Goal: Task Accomplishment & Management: Manage account settings

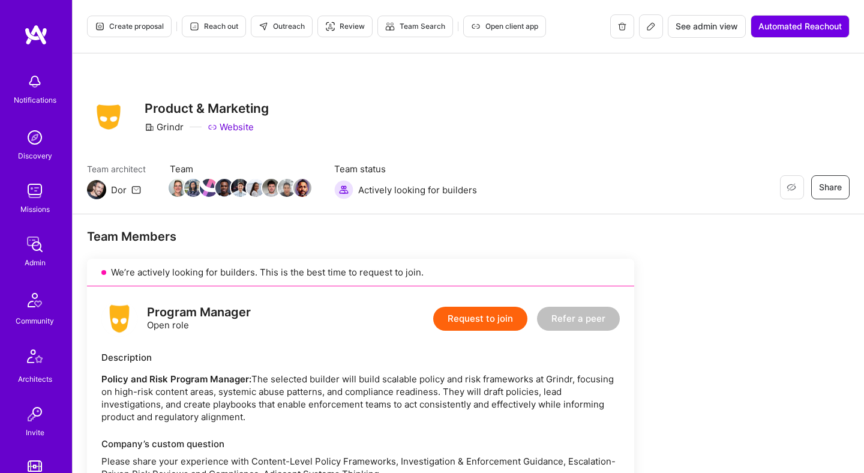
scroll to position [305, 0]
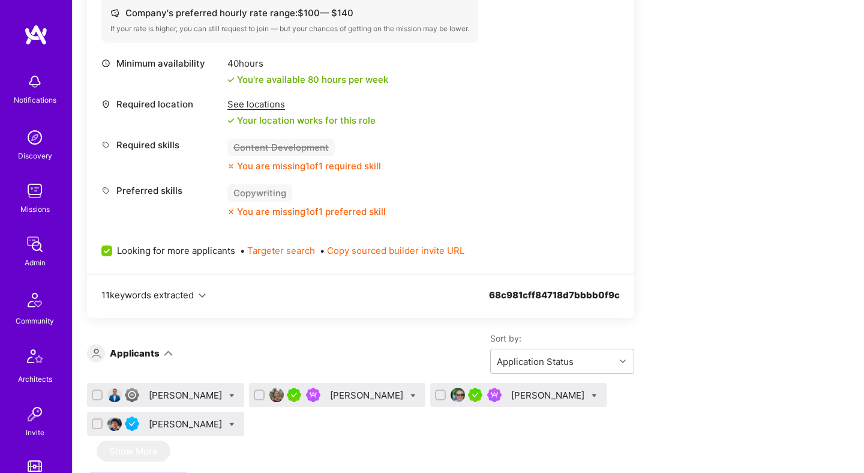
scroll to position [583, 0]
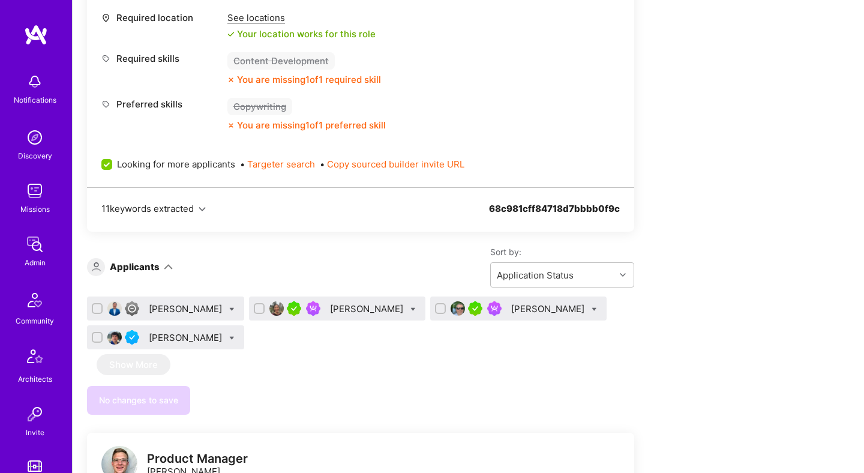
click at [219, 309] on div "SURESH BABU RAJOLI" at bounding box center [187, 308] width 76 height 13
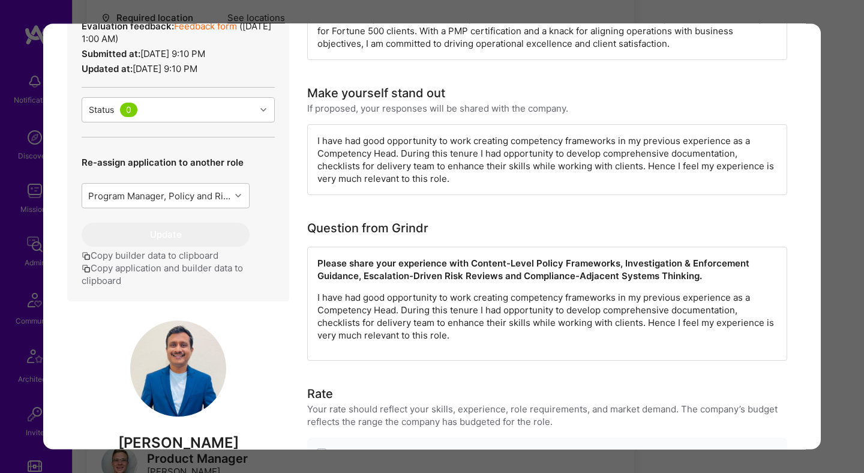
scroll to position [362, 0]
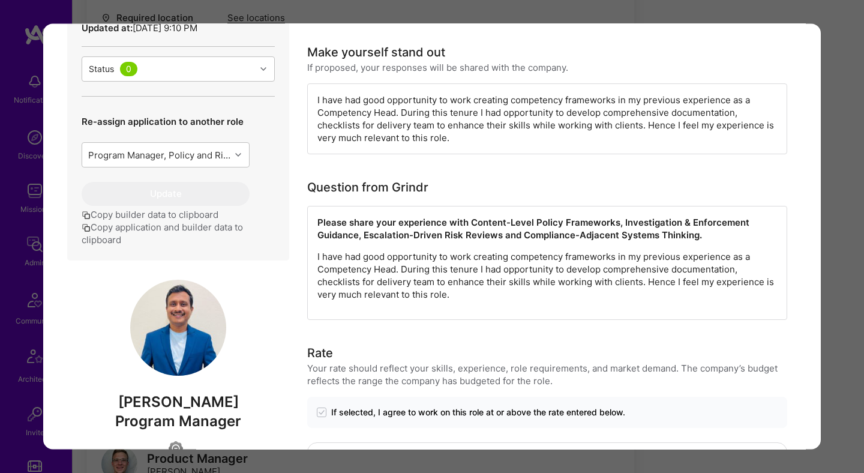
click at [346, 271] on p "I have had good opportunity to work creating competency frameworks in my previo…" at bounding box center [546, 276] width 459 height 50
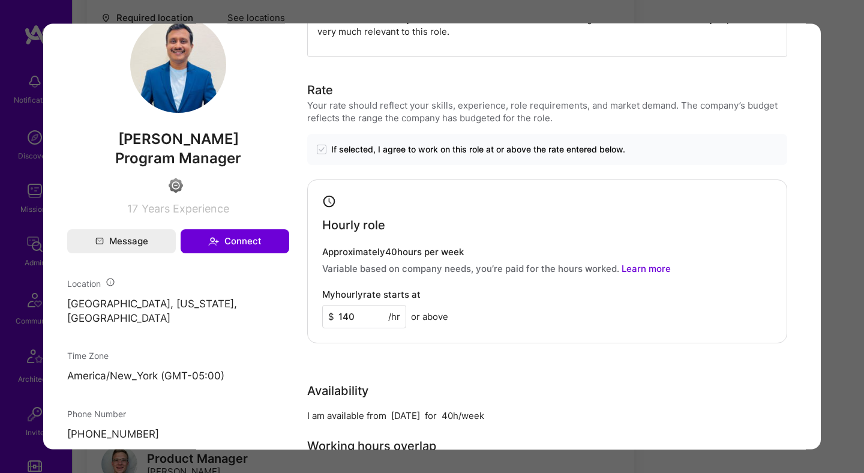
scroll to position [660, 0]
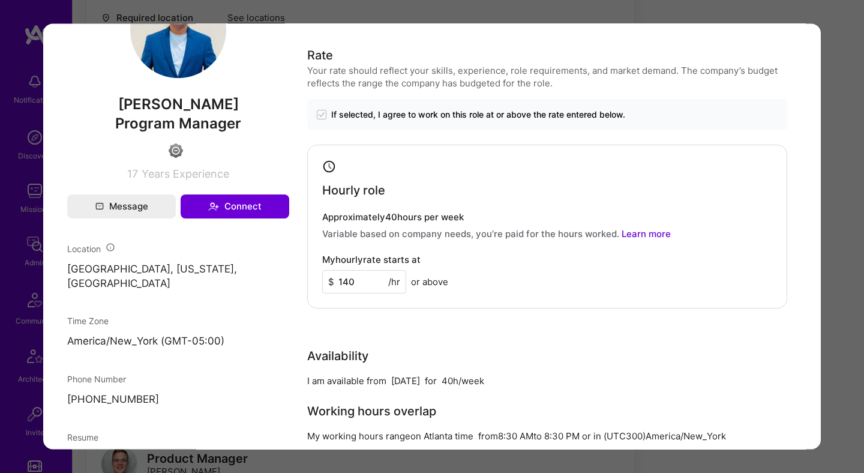
click at [829, 206] on div "Application 1 of 4 Evaluation scores Expertise level Good Interpersonal skills …" at bounding box center [432, 236] width 864 height 473
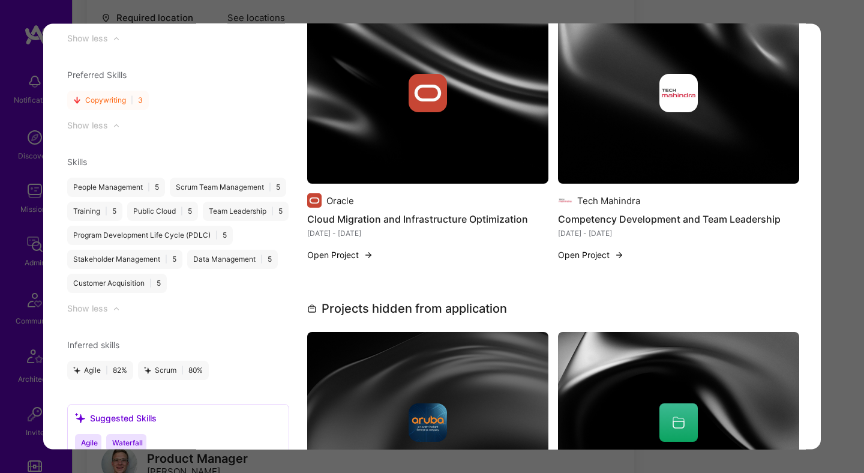
scroll to position [1197, 0]
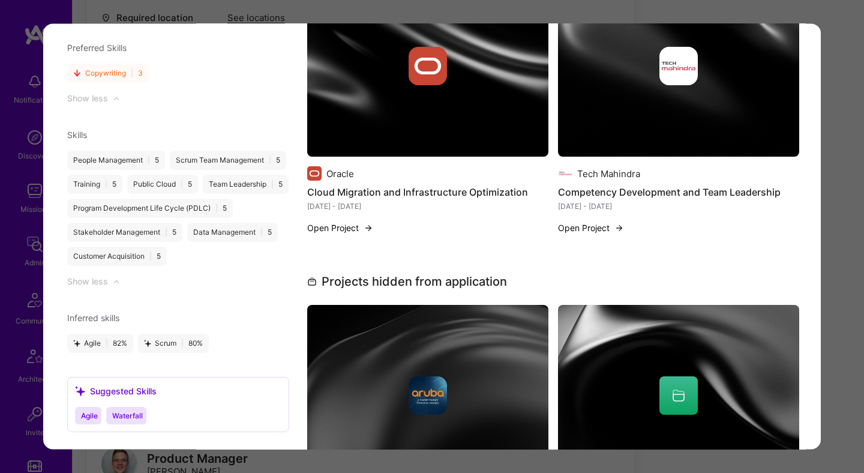
click at [694, 133] on img "modal" at bounding box center [678, 66] width 241 height 181
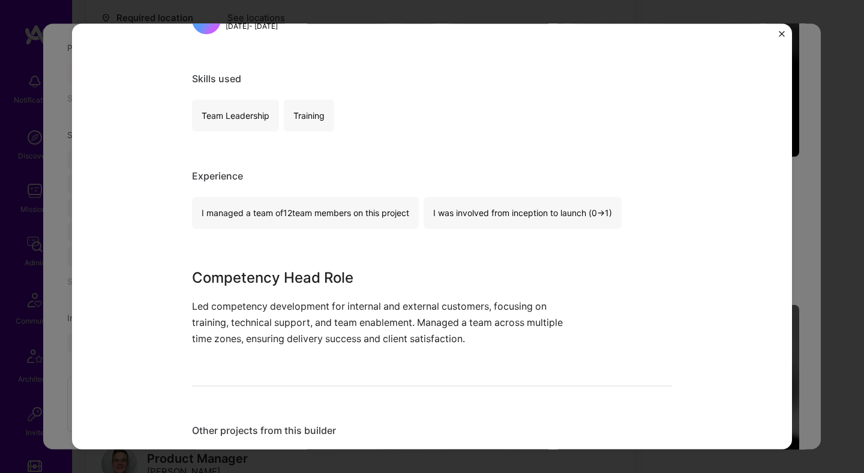
scroll to position [223, 0]
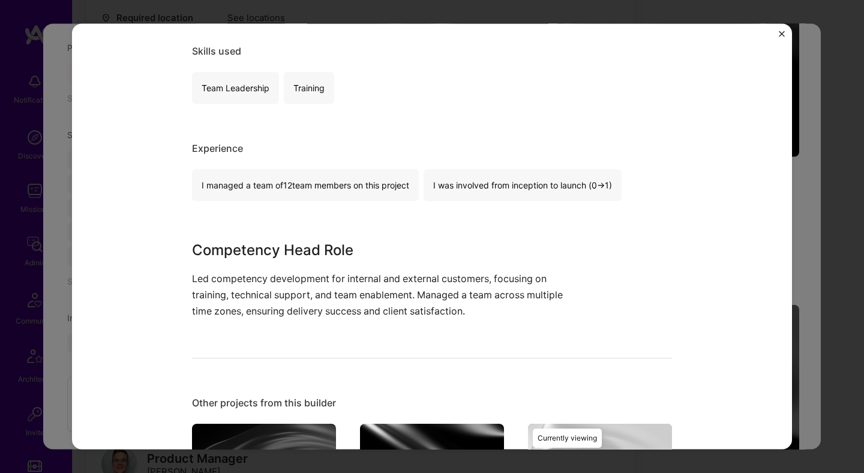
click at [831, 214] on div "Competency Development and Team Leadership Tech Mahindra Consulting Role Compet…" at bounding box center [432, 236] width 864 height 473
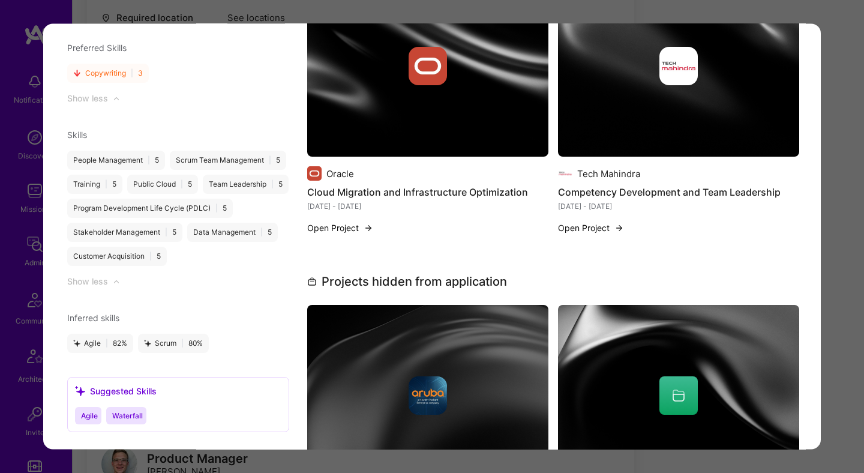
click at [839, 213] on div "Application 1 of 4 Evaluation scores Expertise level Good Interpersonal skills …" at bounding box center [432, 236] width 864 height 473
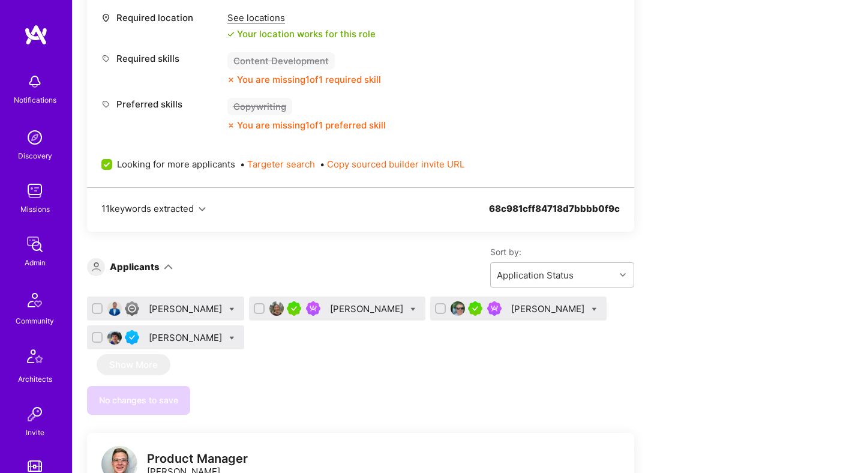
click at [235, 311] on icon at bounding box center [231, 308] width 5 height 5
checkbox input "true"
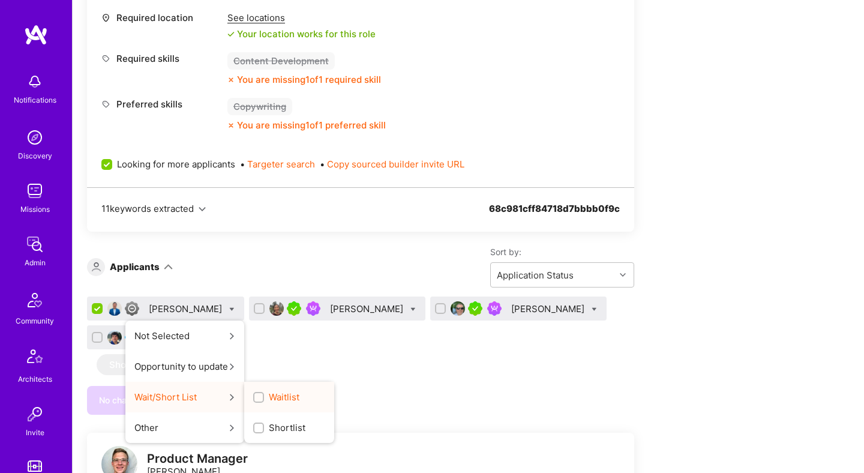
click at [289, 399] on label "Waitlist" at bounding box center [276, 396] width 46 height 13
click at [264, 399] on input "Waitlist" at bounding box center [260, 397] width 8 height 8
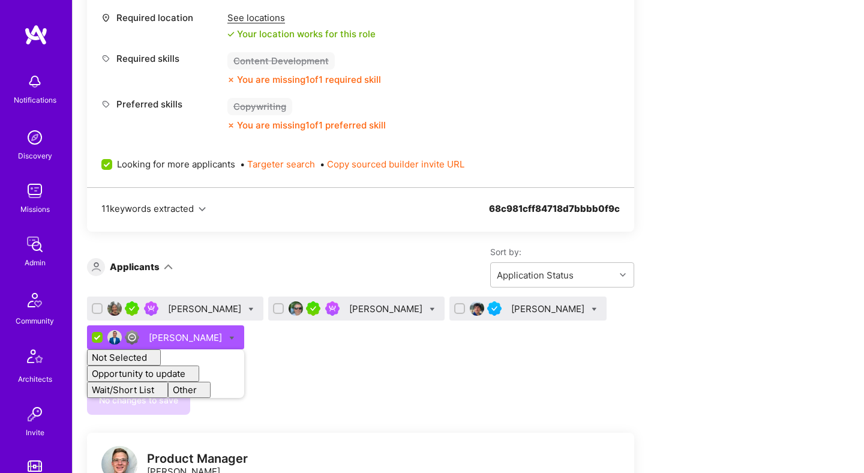
checkbox input "false"
click at [521, 370] on div "Connie Ip Stephen Rifenburgh Maurizio Morri SURESH BABU RAJOLI Not Selected Not…" at bounding box center [360, 355] width 547 height 118
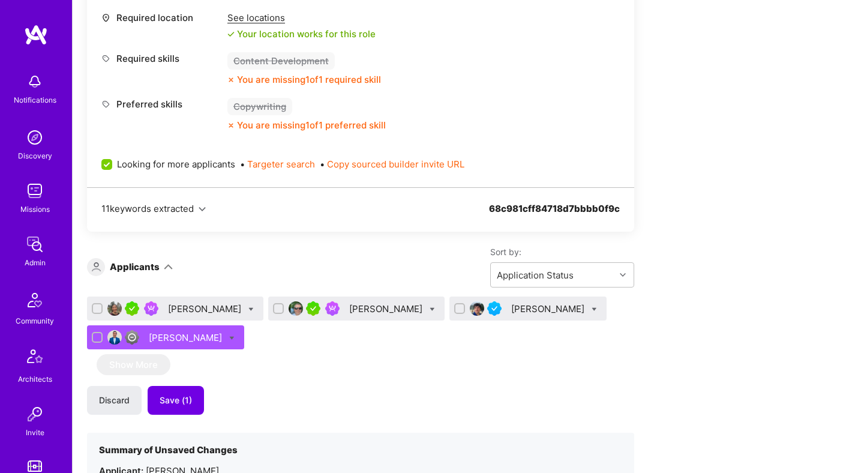
click at [182, 310] on div "Connie Ip" at bounding box center [206, 308] width 76 height 13
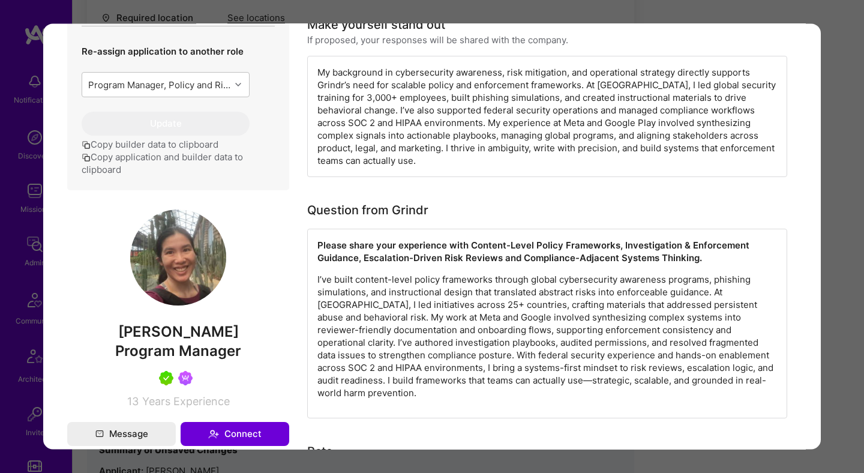
scroll to position [497, 0]
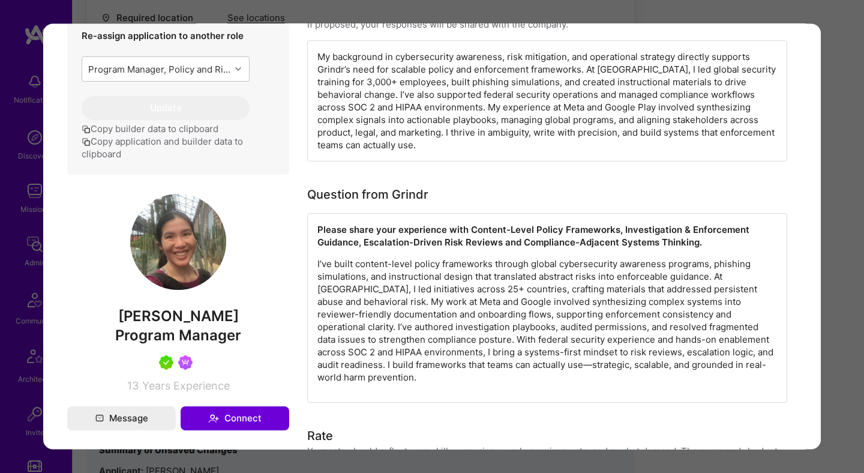
drag, startPoint x: 842, startPoint y: 242, endPoint x: 819, endPoint y: 244, distance: 22.8
click at [842, 242] on div "Application 1 of 4 Evaluation scores Expertise level Very good Interpersonal sk…" at bounding box center [432, 236] width 864 height 473
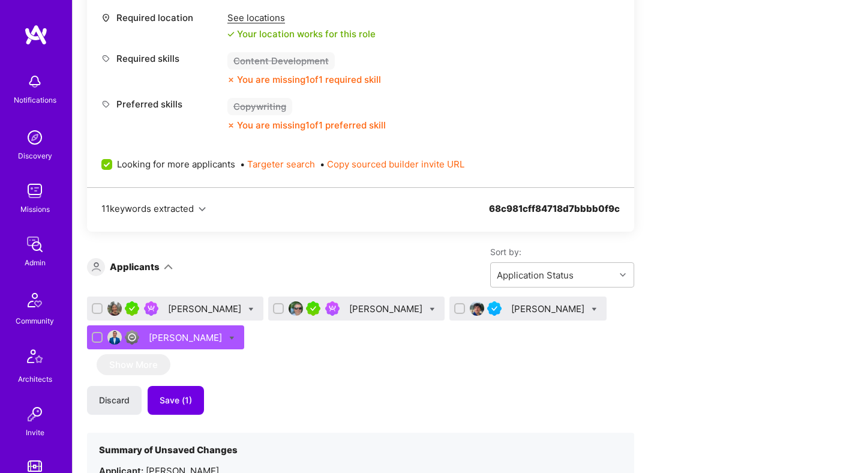
click at [248, 308] on icon at bounding box center [250, 308] width 5 height 5
checkbox input "true"
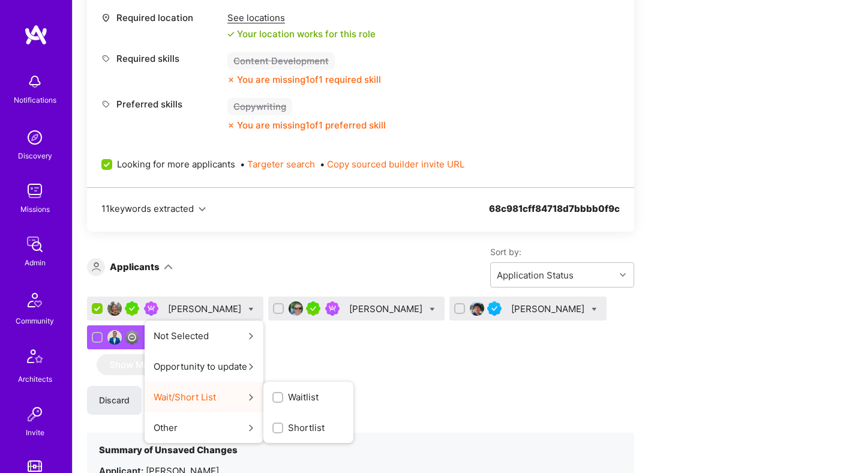
click at [288, 424] on span "Shortlist" at bounding box center [306, 427] width 37 height 13
click at [0, 0] on input "Shortlist" at bounding box center [0, 0] width 0 height 0
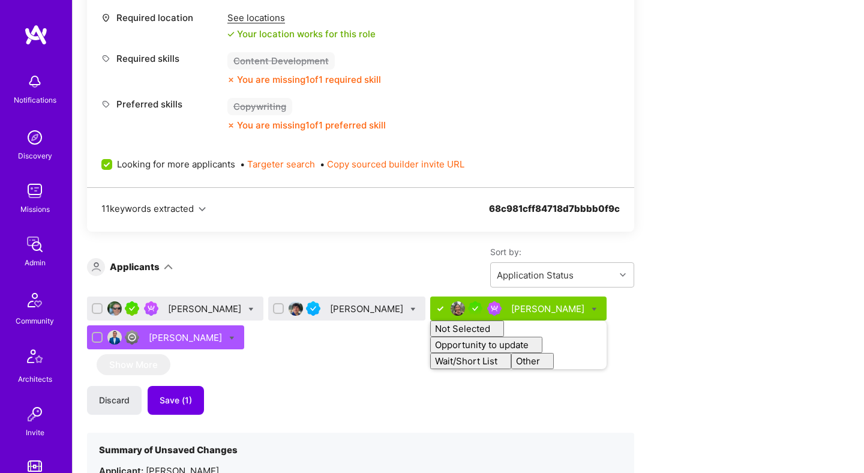
checkbox input "false"
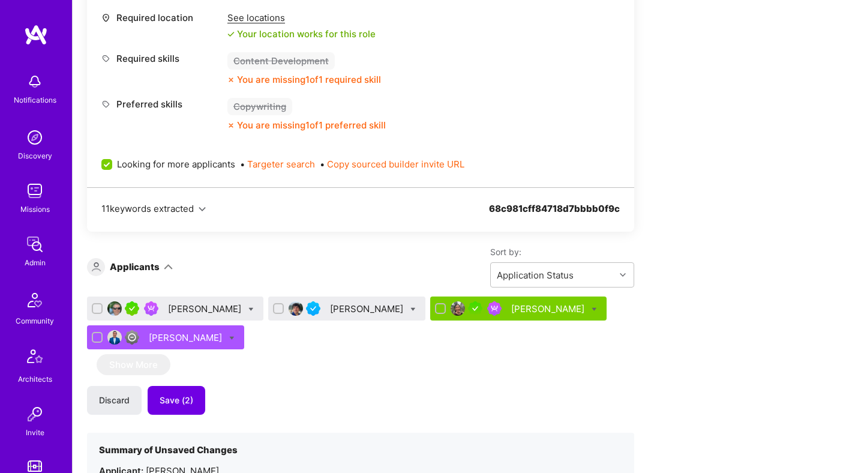
drag, startPoint x: 404, startPoint y: 384, endPoint x: 335, endPoint y: 350, distance: 77.0
click at [403, 384] on div "Stephen Rifenburgh Maurizio Morri Connie Ip SURESH BABU RAJOLI Show More Discar…" at bounding box center [360, 426] width 547 height 260
click at [214, 304] on div "Stephen Rifenburgh" at bounding box center [206, 308] width 76 height 13
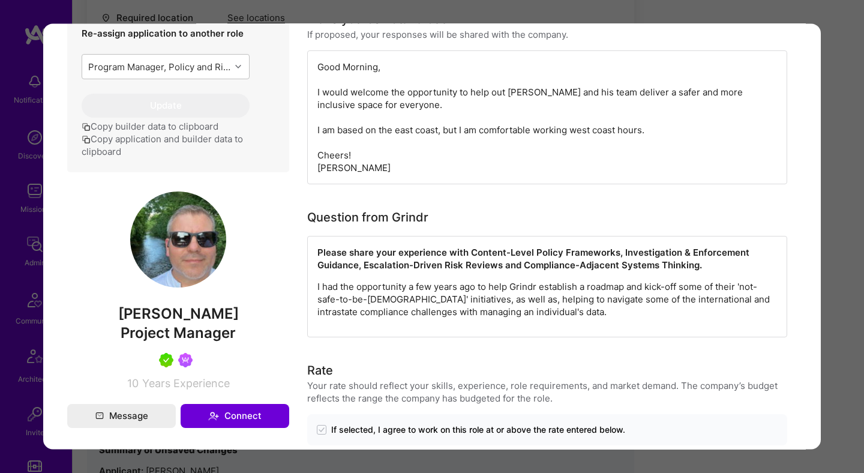
scroll to position [434, 0]
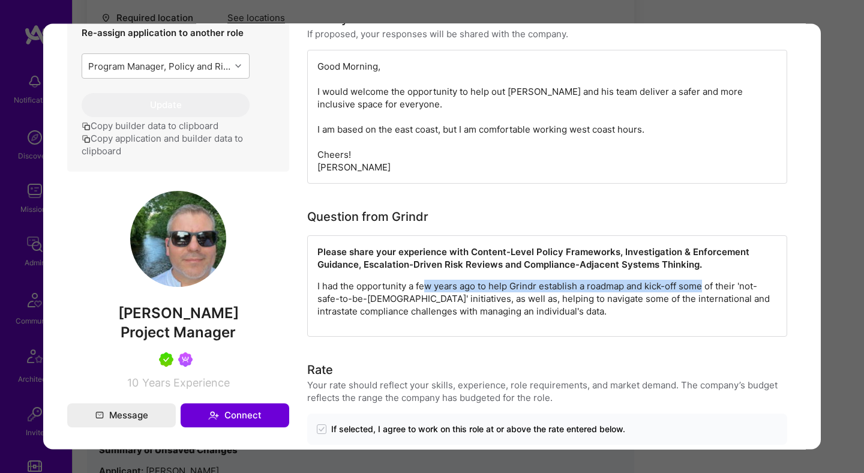
drag, startPoint x: 422, startPoint y: 286, endPoint x: 703, endPoint y: 286, distance: 280.7
click at [703, 286] on p "I had the opportunity a few years ago to help Grindr establish a roadmap and ki…" at bounding box center [546, 299] width 459 height 38
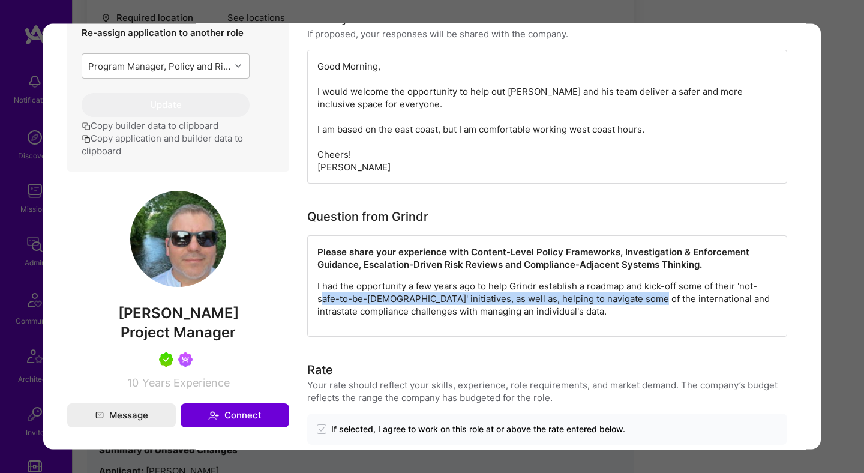
drag, startPoint x: 321, startPoint y: 301, endPoint x: 650, endPoint y: 295, distance: 328.7
click at [645, 298] on p "I had the opportunity a few years ago to help Grindr establish a roadmap and ki…" at bounding box center [546, 299] width 459 height 38
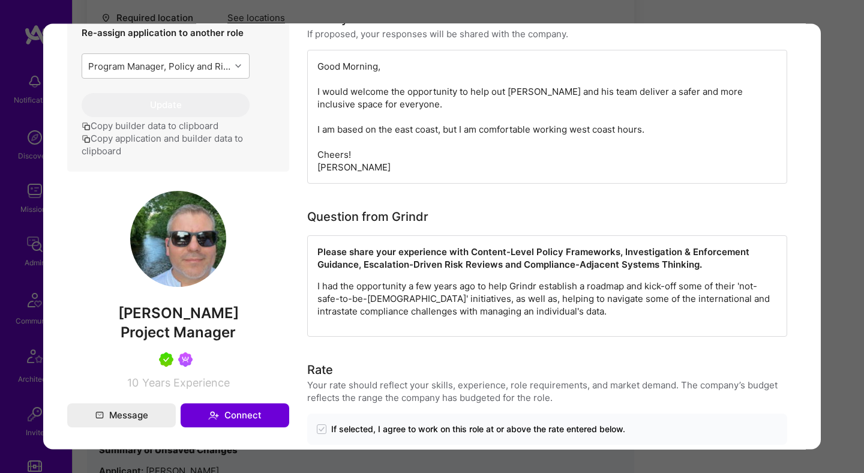
click at [846, 255] on div "Application 1 of 4 Evaluation scores Expertise level Very good Interpersonal sk…" at bounding box center [432, 236] width 864 height 473
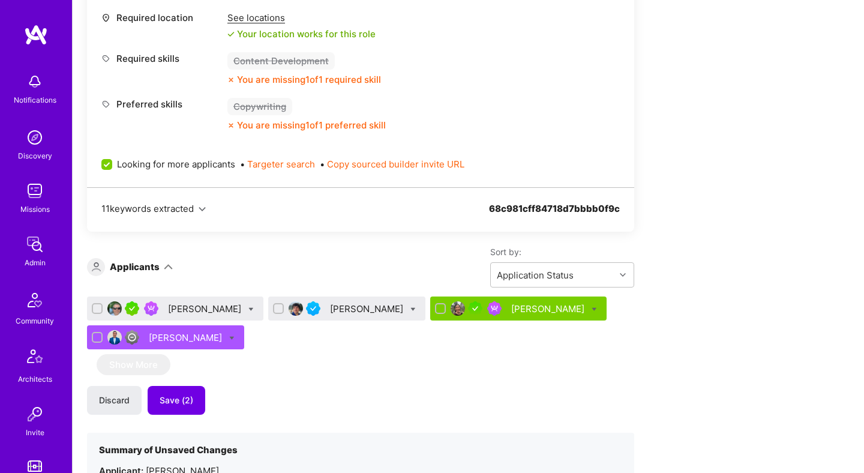
click at [254, 308] on icon at bounding box center [250, 308] width 5 height 5
checkbox input "true"
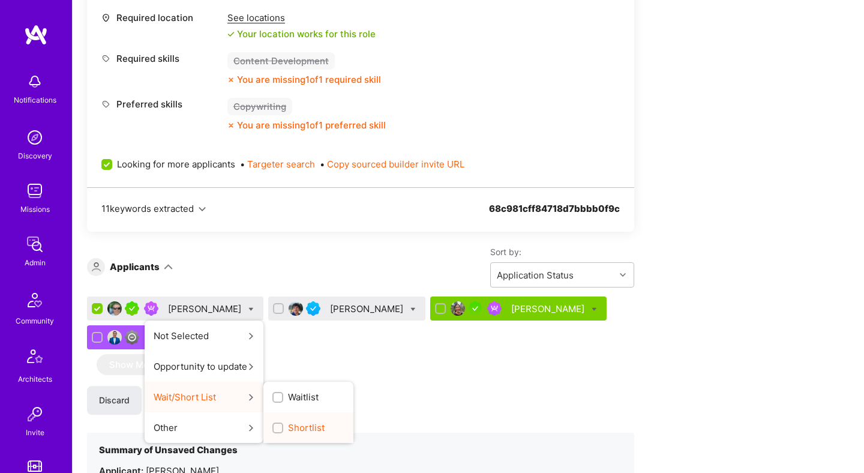
click at [316, 428] on span "Shortlist" at bounding box center [306, 427] width 37 height 13
click at [283, 428] on input "Shortlist" at bounding box center [279, 428] width 8 height 8
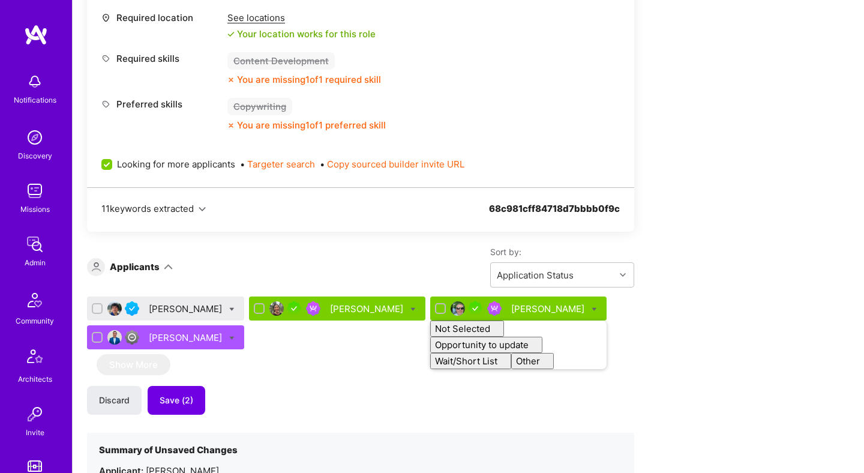
drag, startPoint x: 369, startPoint y: 408, endPoint x: 326, endPoint y: 401, distance: 43.8
click at [367, 408] on div "Discard Save (2)" at bounding box center [360, 400] width 547 height 29
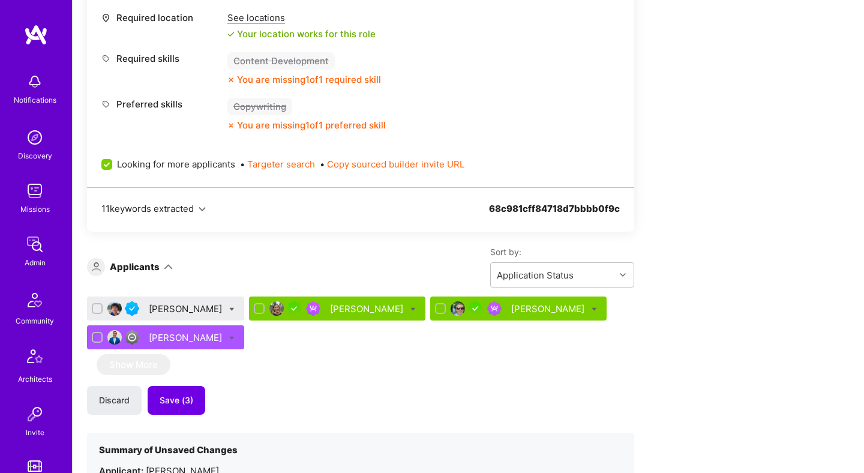
click at [179, 309] on div "[PERSON_NAME]" at bounding box center [187, 308] width 76 height 13
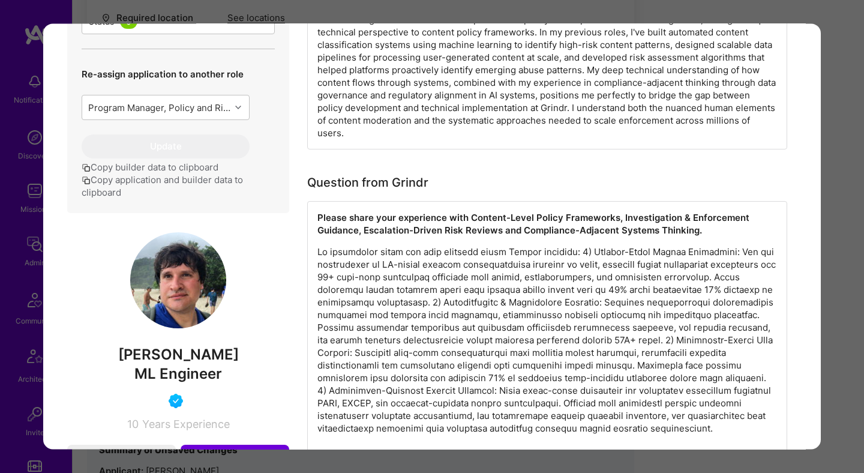
scroll to position [458, 0]
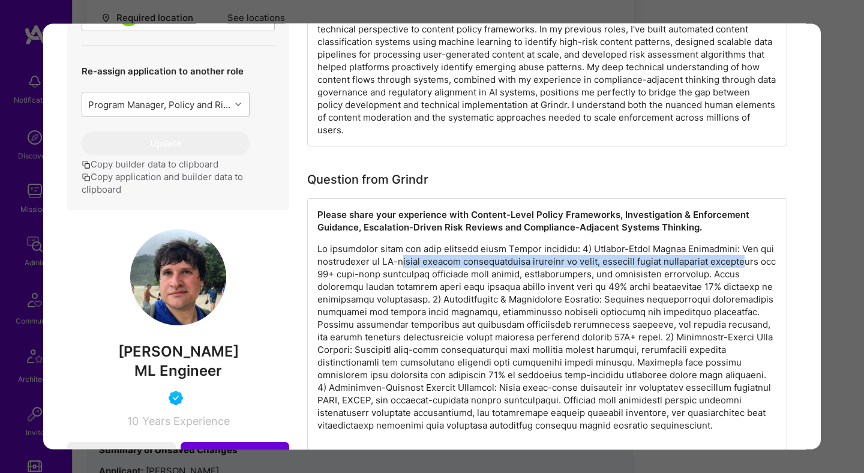
drag, startPoint x: 408, startPoint y: 262, endPoint x: 747, endPoint y: 261, distance: 338.3
click at [747, 261] on p "modal" at bounding box center [546, 337] width 459 height 189
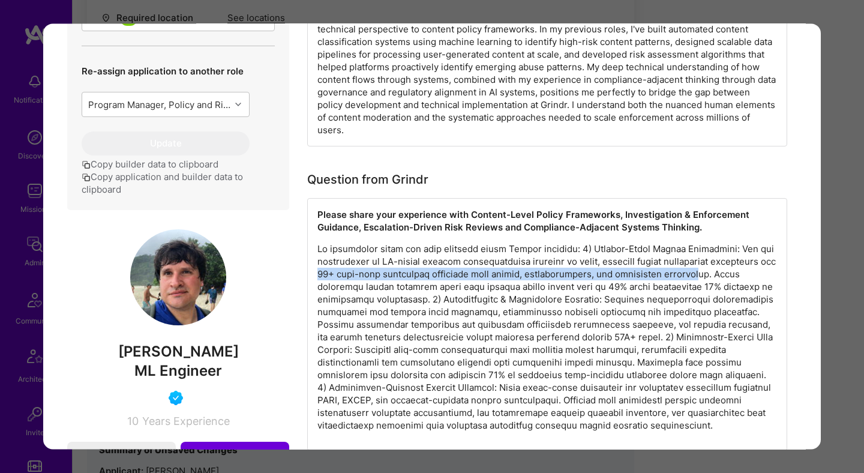
drag, startPoint x: 317, startPoint y: 277, endPoint x: 692, endPoint y: 274, distance: 374.3
click at [692, 274] on p "modal" at bounding box center [546, 337] width 459 height 189
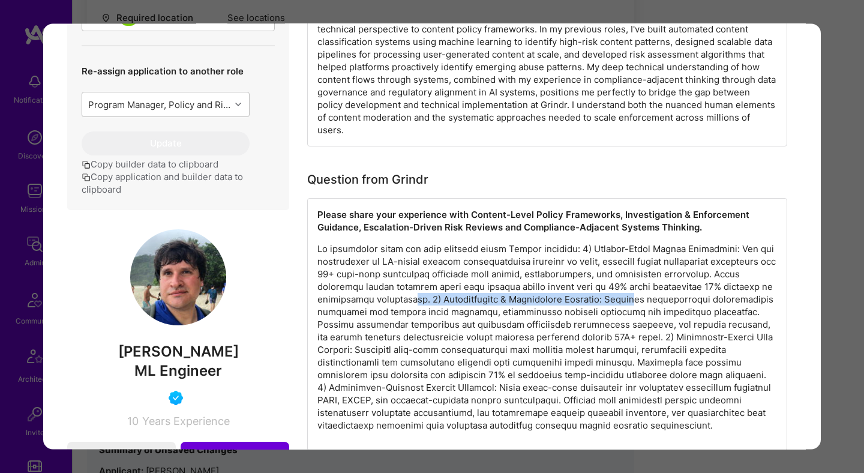
drag, startPoint x: 420, startPoint y: 301, endPoint x: 636, endPoint y: 302, distance: 216.5
click at [635, 302] on p "modal" at bounding box center [546, 337] width 459 height 189
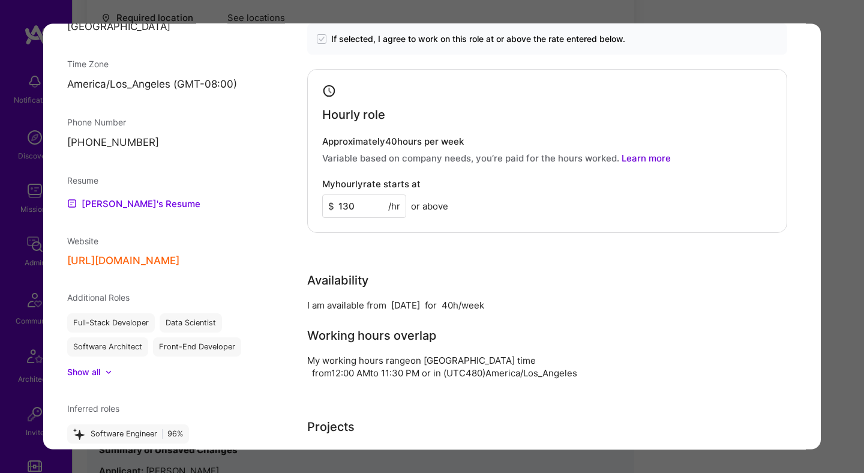
scroll to position [967, 0]
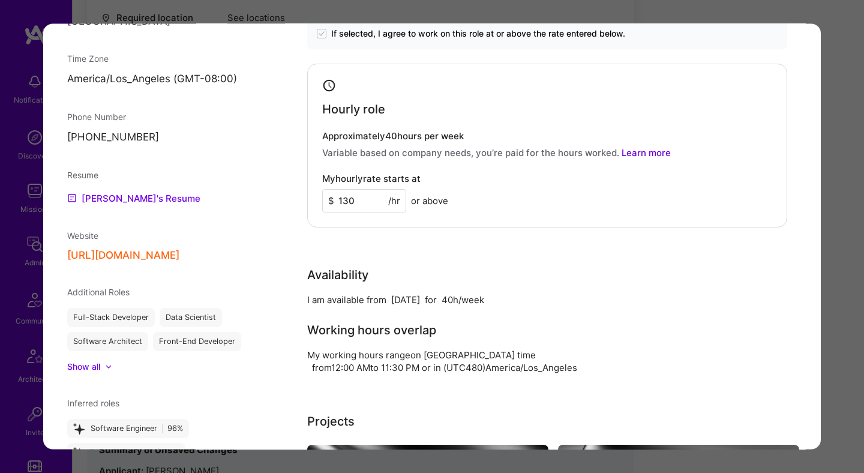
click at [839, 272] on div "Application 1 of 4 Evaluation scores Expertise level Very good Interpersonal sk…" at bounding box center [432, 236] width 864 height 473
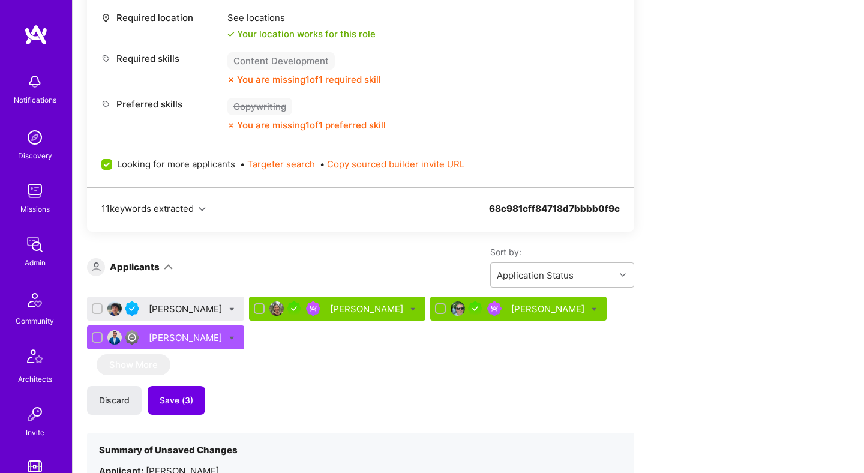
click at [591, 307] on icon at bounding box center [593, 308] width 5 height 5
checkbox input "true"
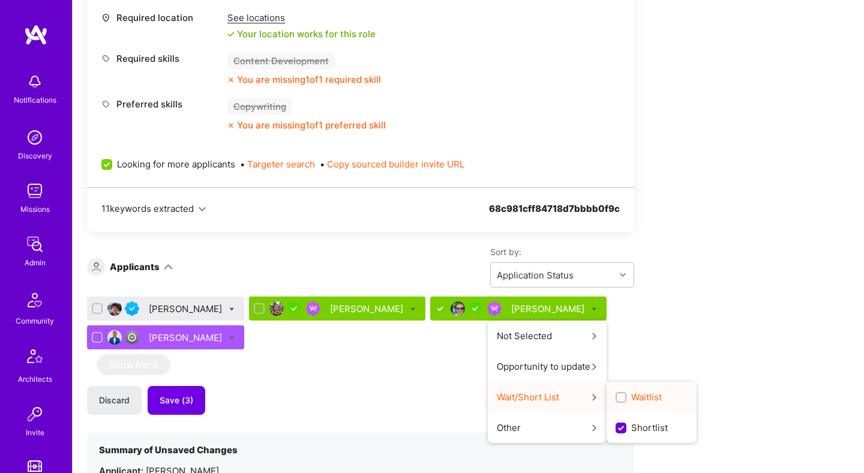
click at [615, 392] on div "button" at bounding box center [620, 397] width 11 height 11
click at [618, 393] on input "Waitlist" at bounding box center [622, 397] width 8 height 8
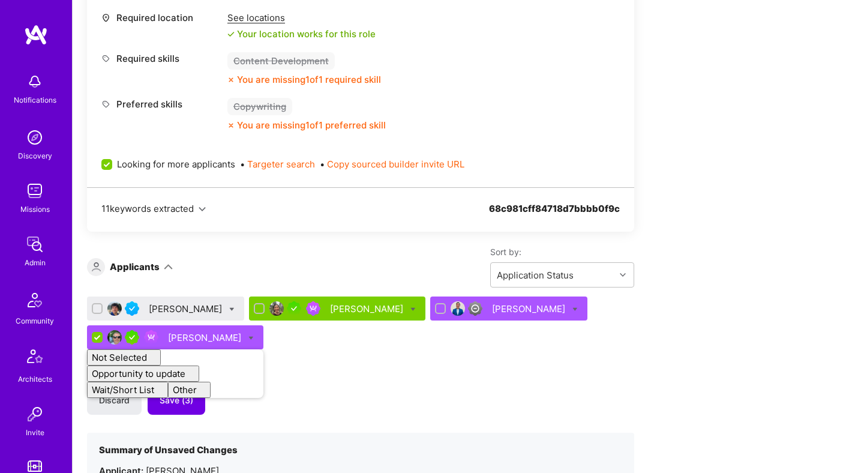
checkbox input "false"
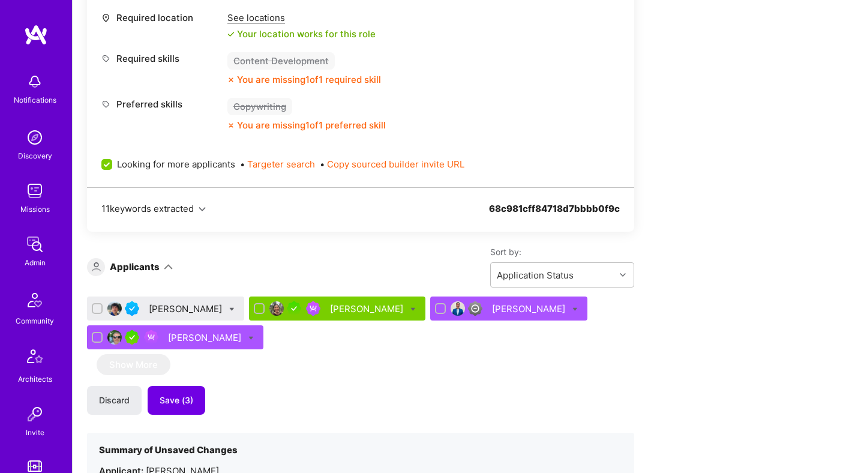
drag, startPoint x: 370, startPoint y: 364, endPoint x: 288, endPoint y: 356, distance: 82.5
click at [370, 364] on div "Maurizio Morri Connie Ip SURESH BABU RAJOLI Stephen Rifenburgh Show More Discar…" at bounding box center [360, 442] width 547 height 292
click at [229, 309] on icon at bounding box center [231, 308] width 5 height 5
checkbox input "true"
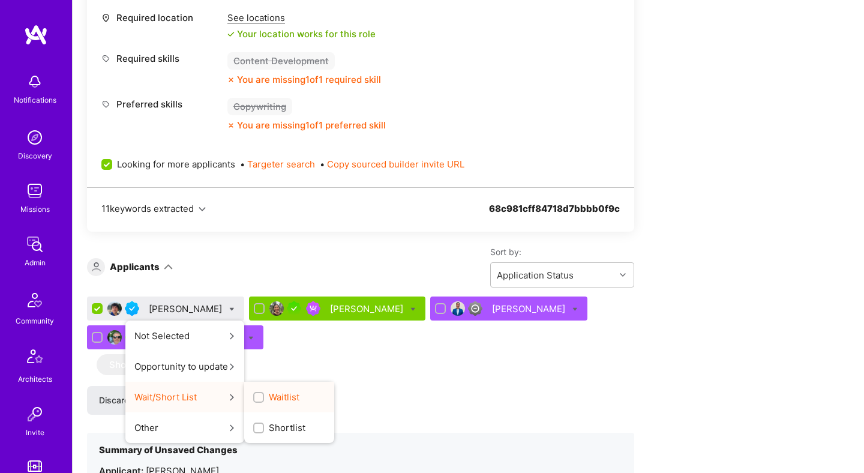
click at [244, 399] on div "Waitlist" at bounding box center [289, 396] width 90 height 31
click at [269, 395] on span "Waitlist" at bounding box center [284, 396] width 31 height 13
click at [264, 395] on input "Waitlist" at bounding box center [260, 397] width 8 height 8
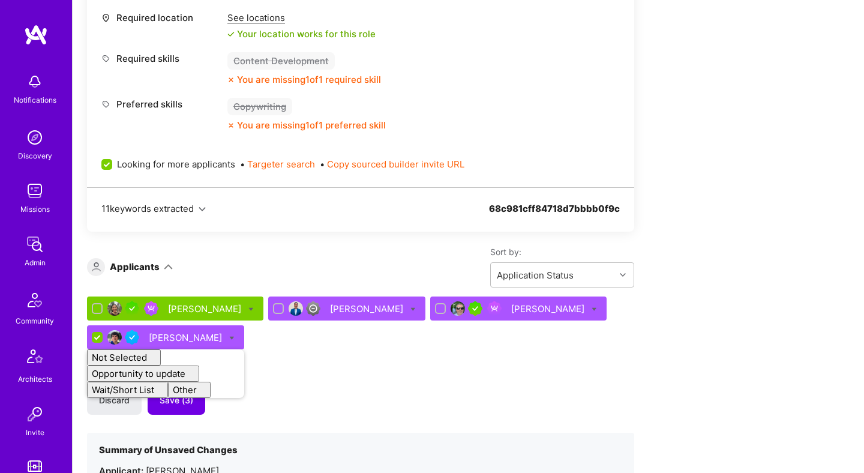
checkbox input "false"
click at [587, 386] on div "Discard Save (3)" at bounding box center [360, 400] width 547 height 29
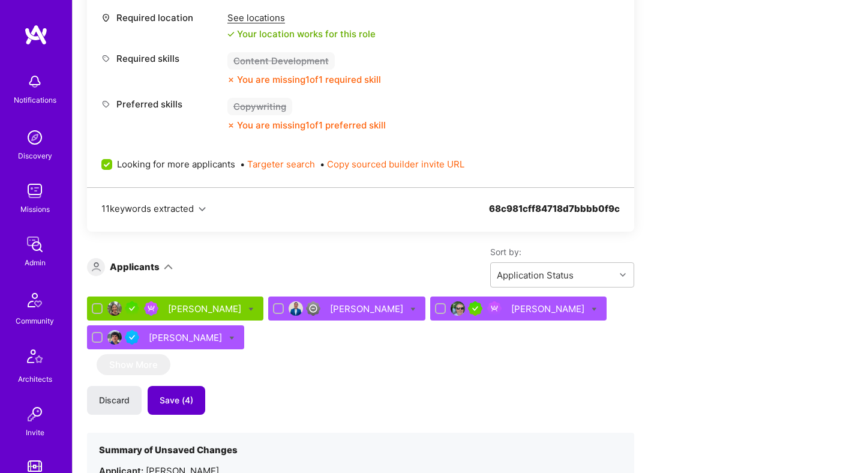
click at [183, 405] on span "Save (4)" at bounding box center [177, 400] width 34 height 12
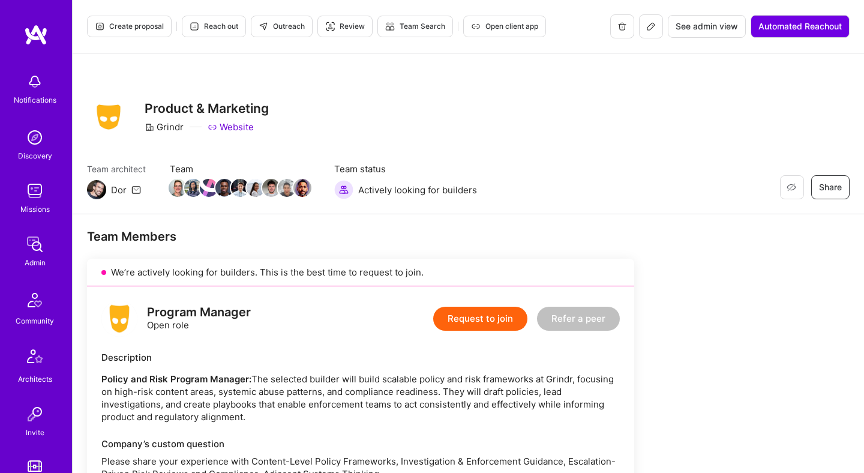
click at [284, 31] on span "Outreach" at bounding box center [282, 26] width 46 height 11
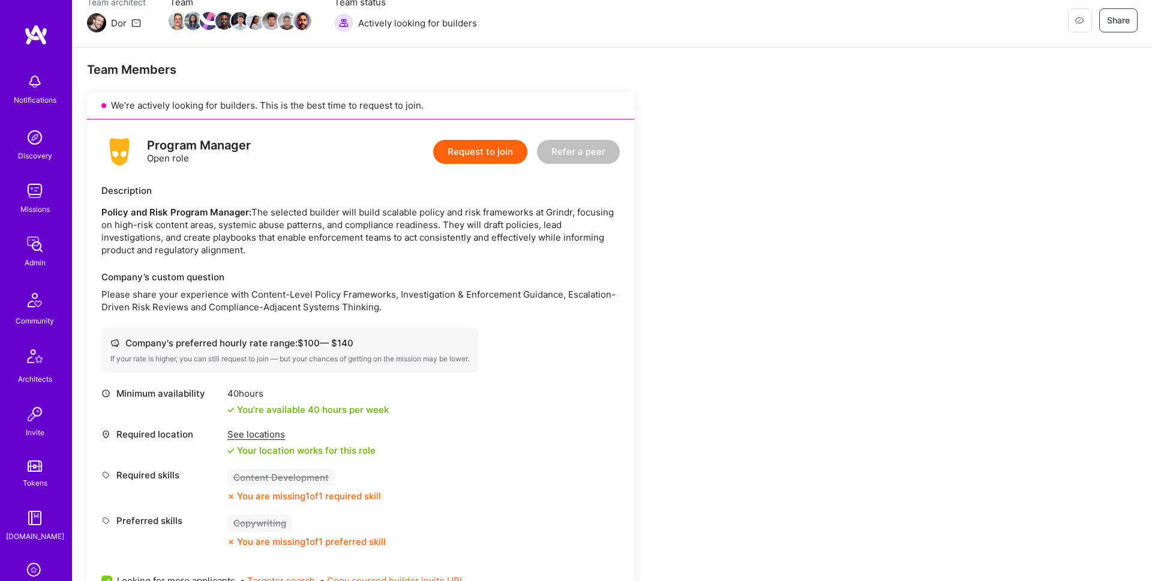
scroll to position [444, 0]
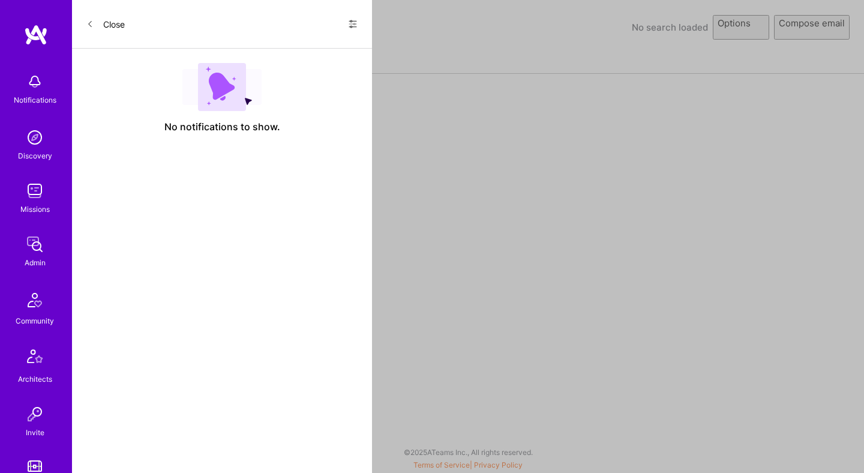
select select "rich-reachout"
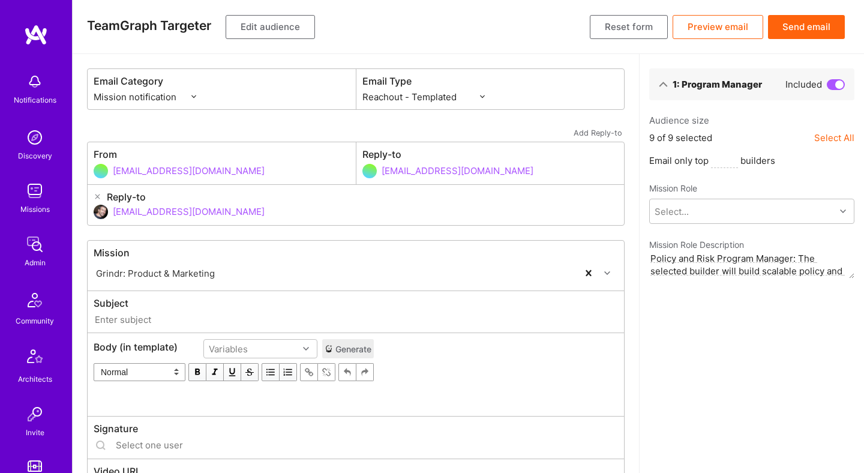
click at [287, 28] on button "Edit audience" at bounding box center [270, 27] width 89 height 24
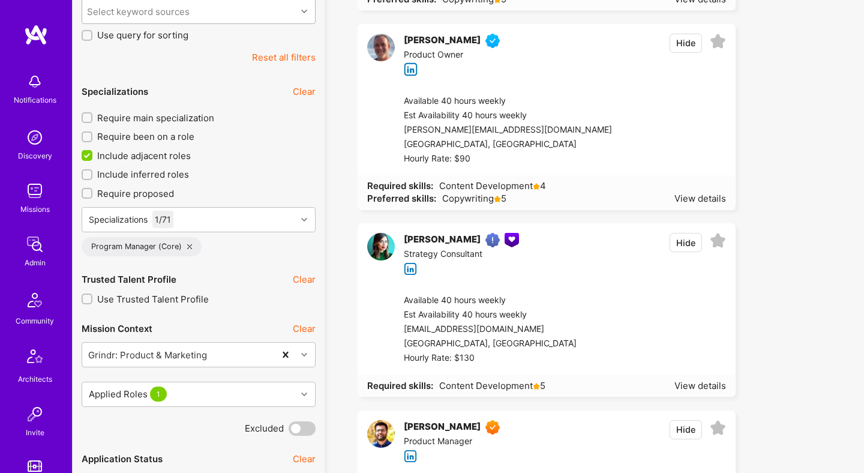
scroll to position [390, 0]
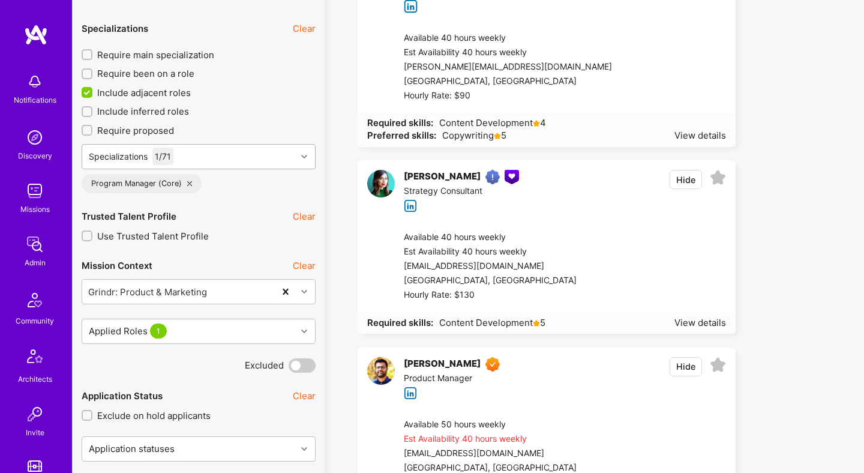
click at [222, 158] on div "Specializations 1 / 71" at bounding box center [189, 157] width 214 height 24
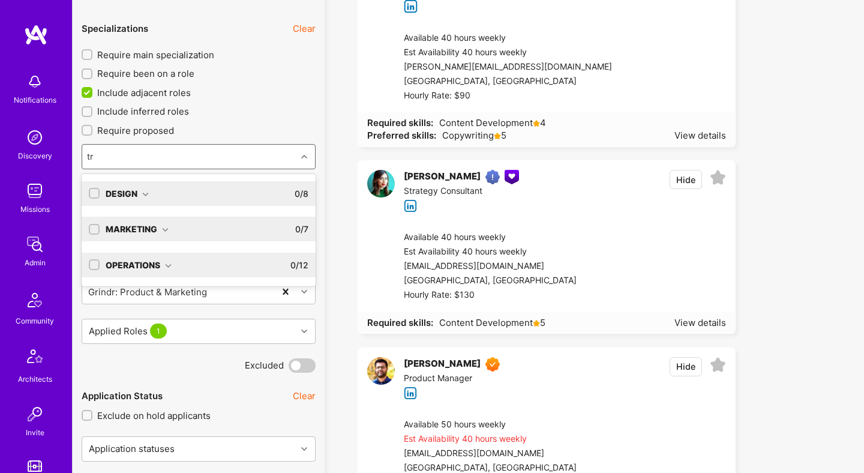
type input "t"
type input "com"
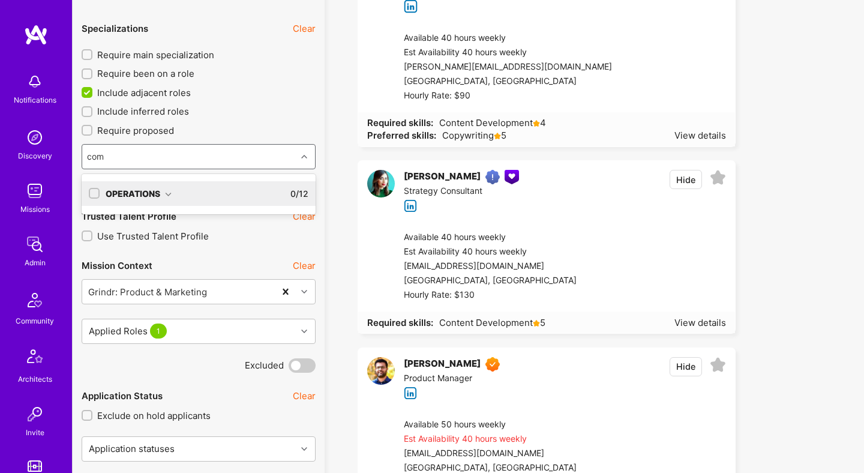
click at [164, 189] on div "Operations" at bounding box center [139, 193] width 66 height 13
click at [167, 240] on div "Risk & Compliance Consultant" at bounding box center [199, 240] width 220 height 13
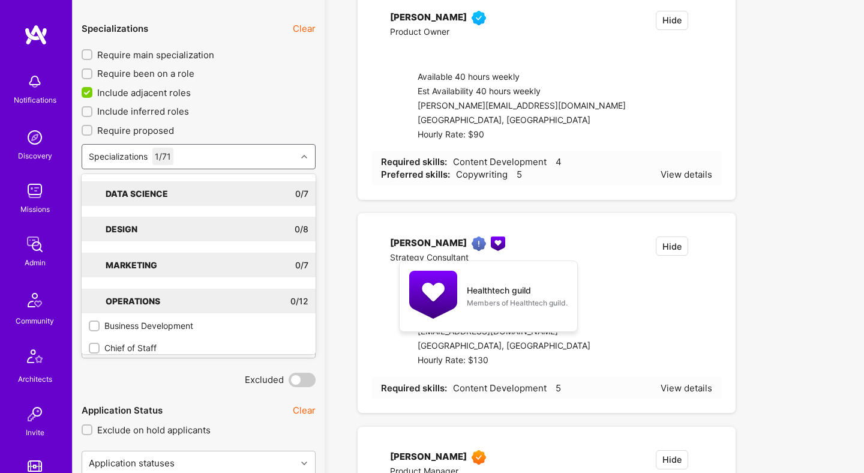
checkbox input "true"
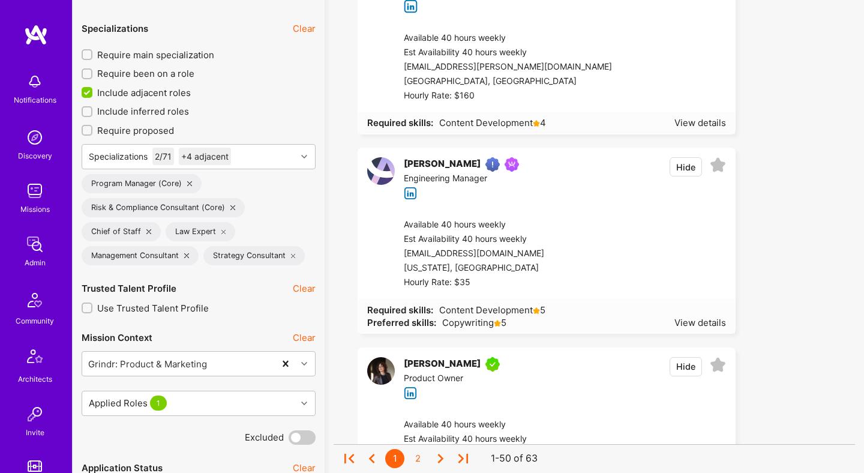
click at [160, 91] on span "Include adjacent roles" at bounding box center [144, 92] width 94 height 13
click at [94, 91] on input "Include adjacent roles" at bounding box center [88, 93] width 11 height 11
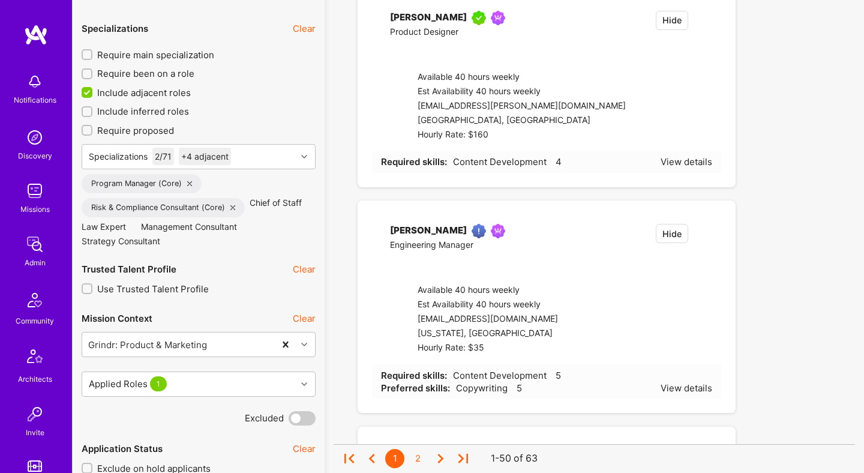
checkbox input "false"
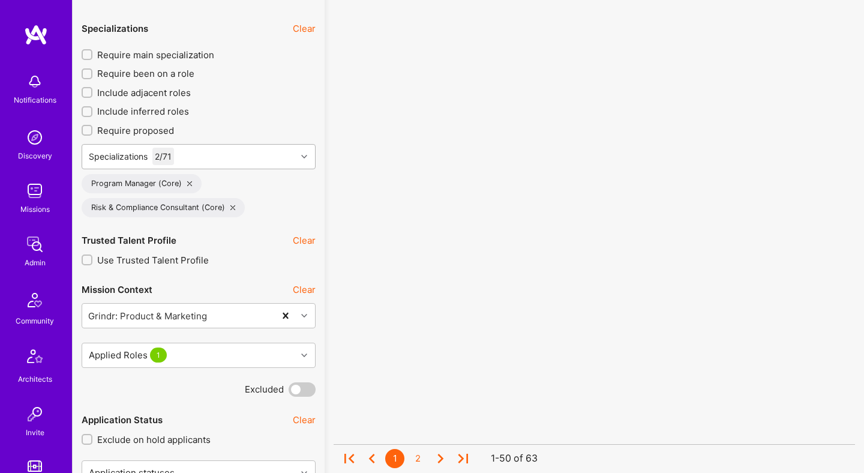
scroll to position [1, 0]
click at [191, 185] on icon at bounding box center [189, 183] width 5 height 5
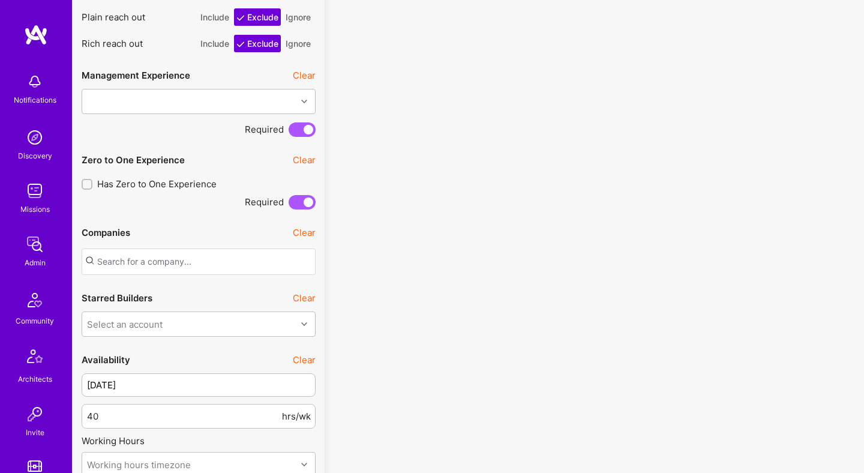
scroll to position [1021, 0]
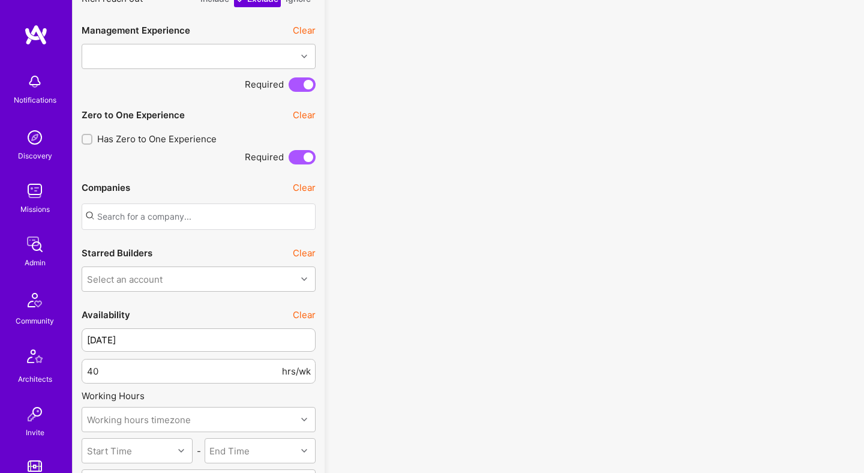
drag, startPoint x: 301, startPoint y: 314, endPoint x: 228, endPoint y: 292, distance: 76.5
click at [301, 314] on button "Clear" at bounding box center [304, 314] width 23 height 13
type input "Oct 1"
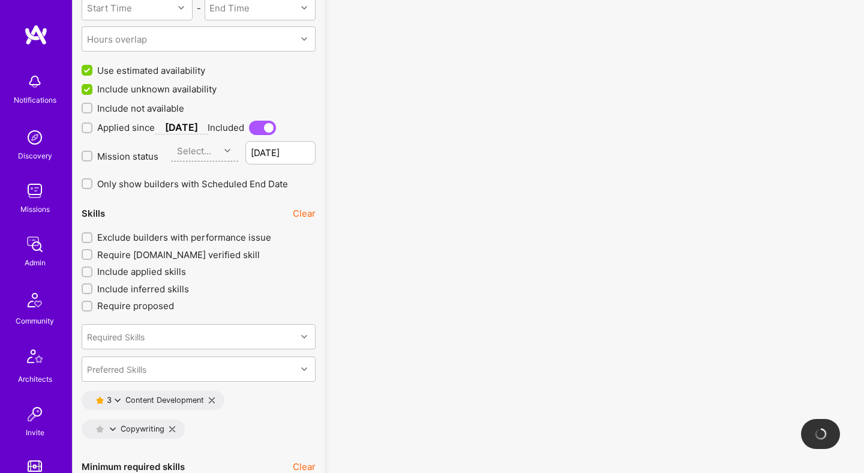
scroll to position [1522, 0]
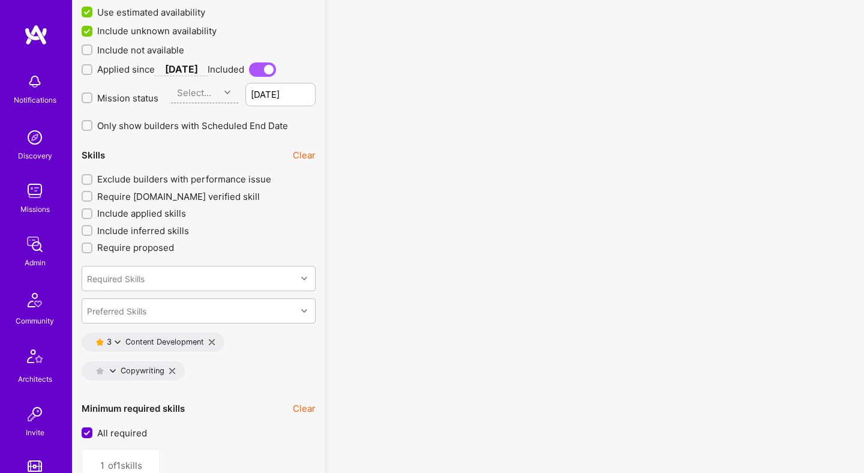
click at [309, 155] on button "Clear" at bounding box center [304, 155] width 23 height 13
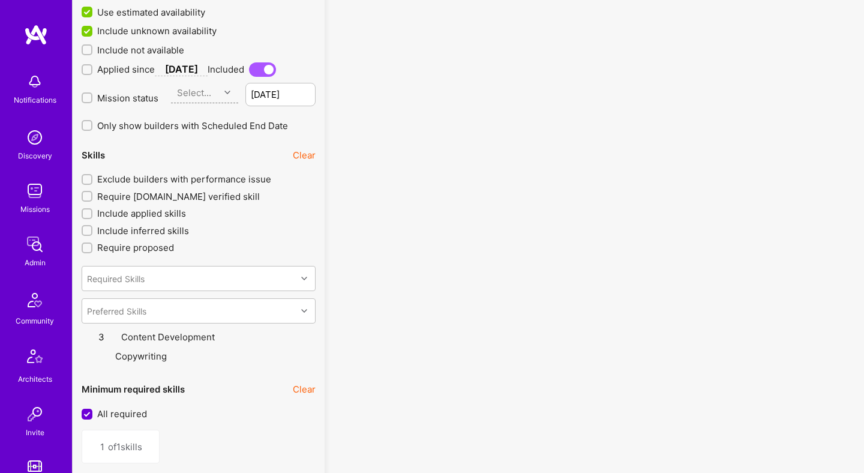
type input "0"
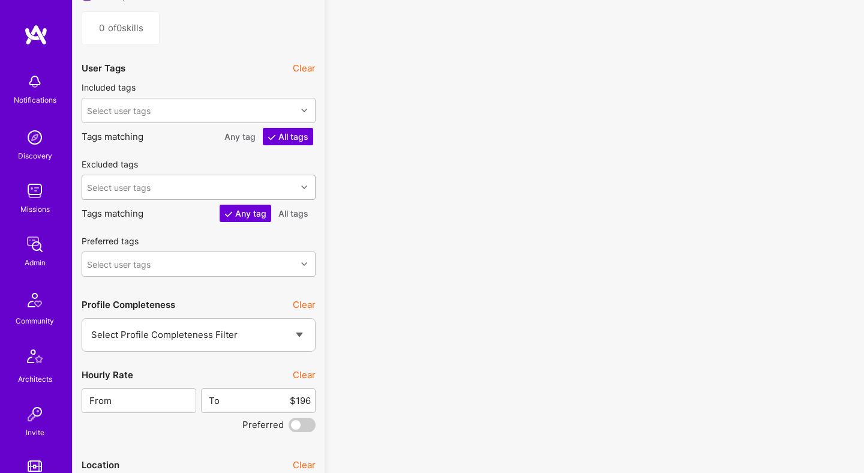
scroll to position [2097, 0]
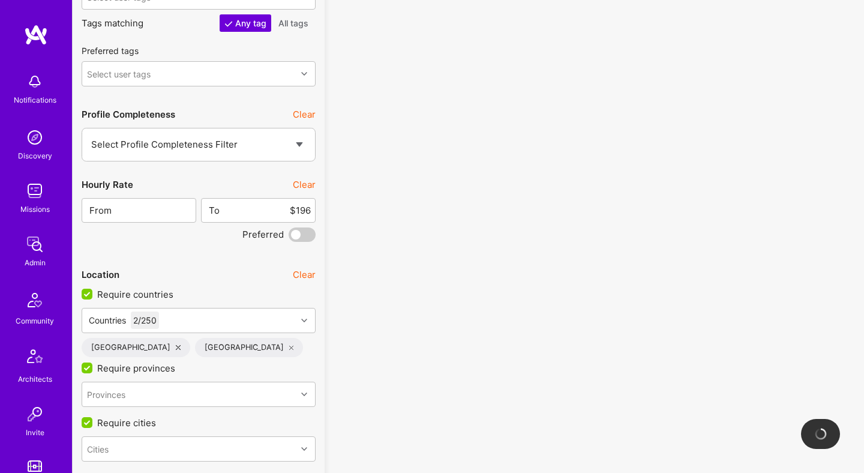
click at [298, 180] on button "Clear" at bounding box center [304, 184] width 23 height 13
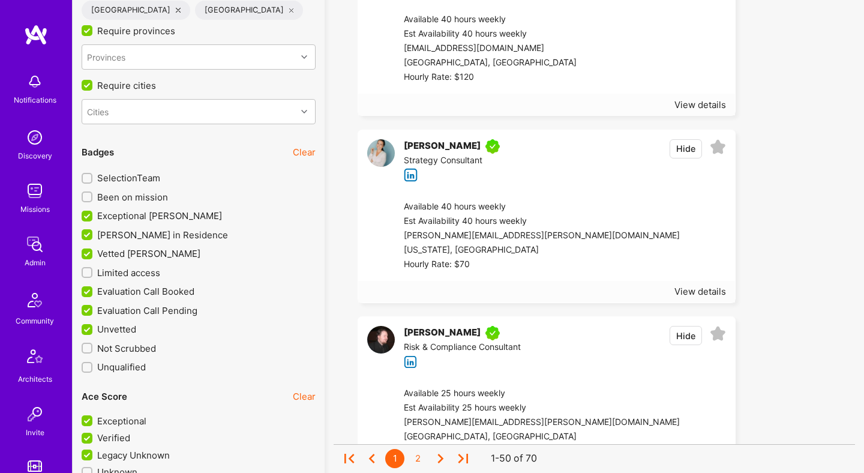
scroll to position [2468, 0]
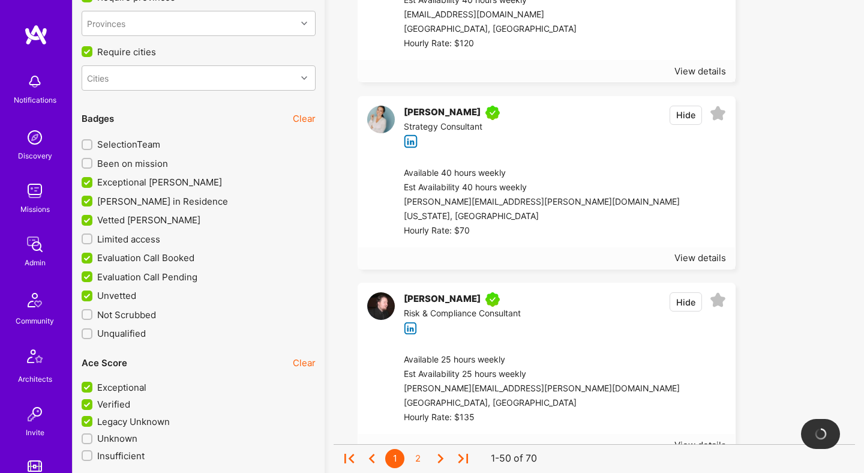
click at [151, 161] on span "Been on mission" at bounding box center [132, 163] width 71 height 13
click at [92, 161] on input "Been on mission" at bounding box center [88, 164] width 8 height 8
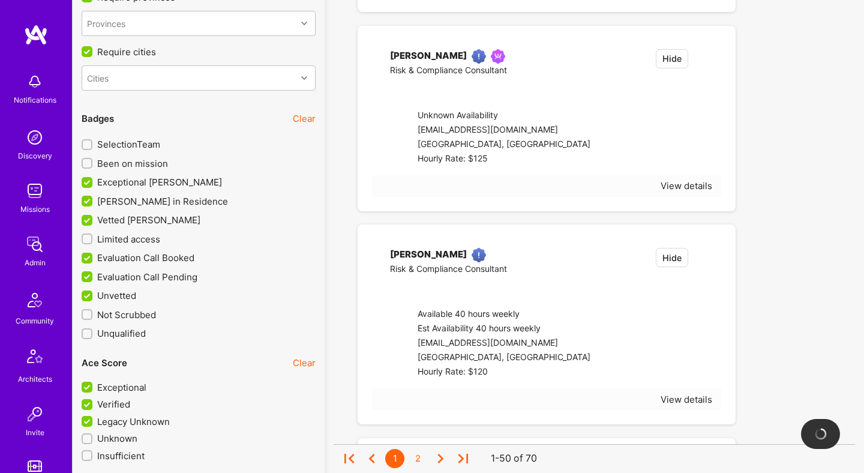
checkbox input "true"
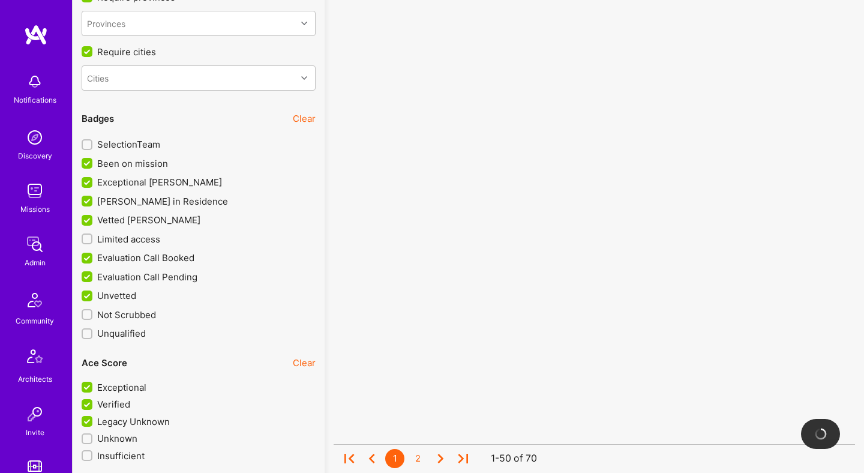
click at [145, 141] on span "SelectionTeam" at bounding box center [128, 144] width 63 height 13
click at [92, 141] on input "SelectionTeam" at bounding box center [88, 145] width 8 height 8
checkbox input "true"
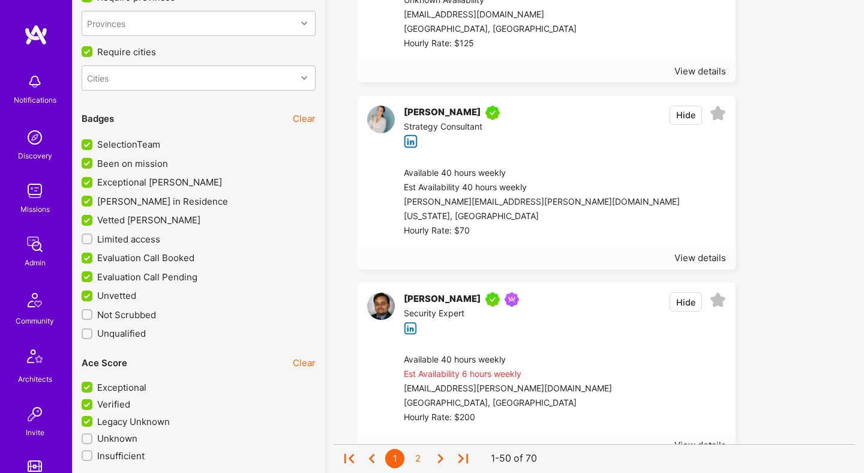
click at [145, 239] on span "Limited access" at bounding box center [128, 239] width 63 height 13
click at [92, 239] on input "Limited access" at bounding box center [88, 239] width 8 height 8
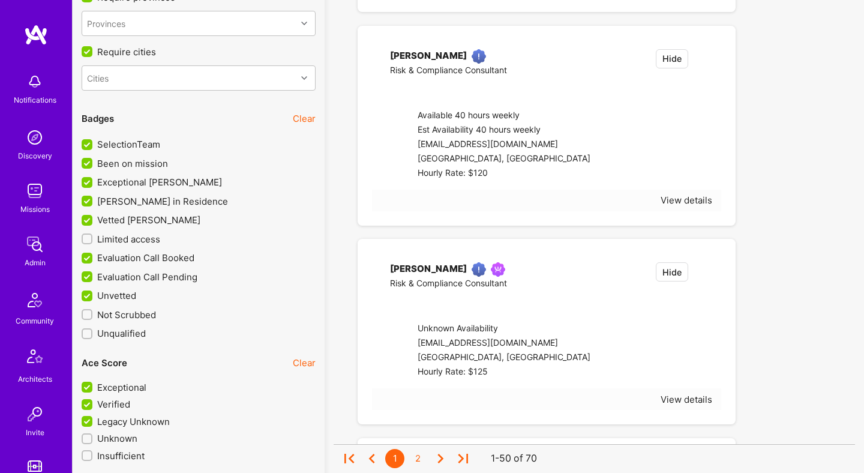
checkbox input "true"
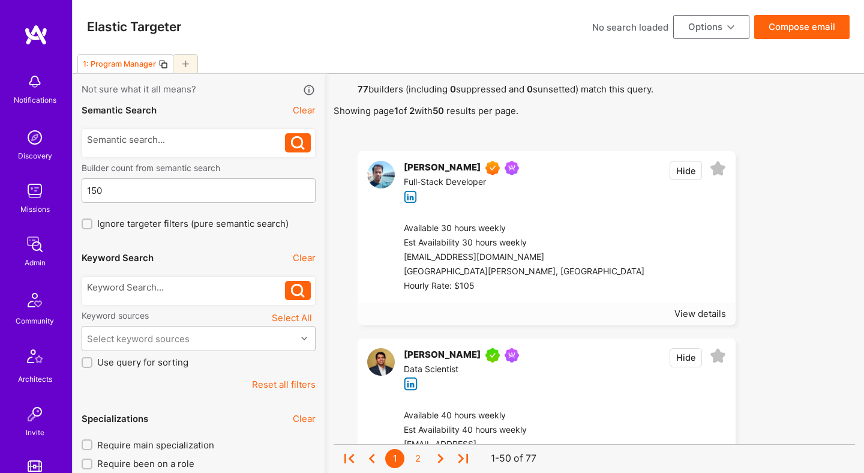
click at [162, 63] on icon at bounding box center [163, 64] width 10 height 10
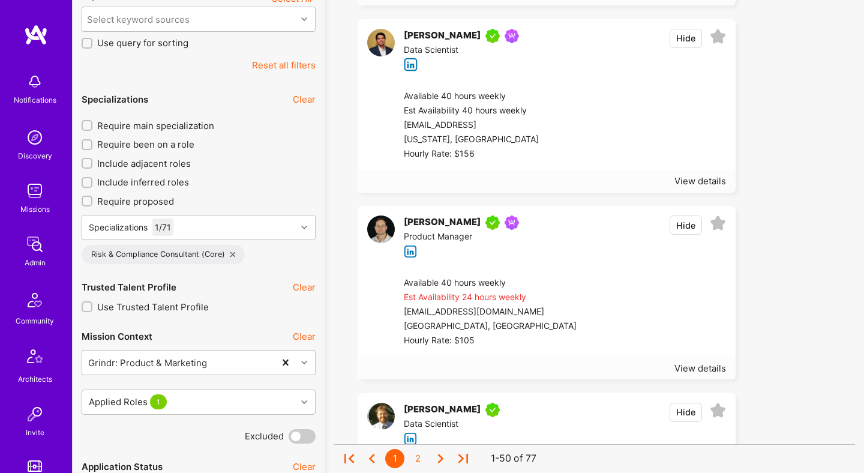
scroll to position [416, 0]
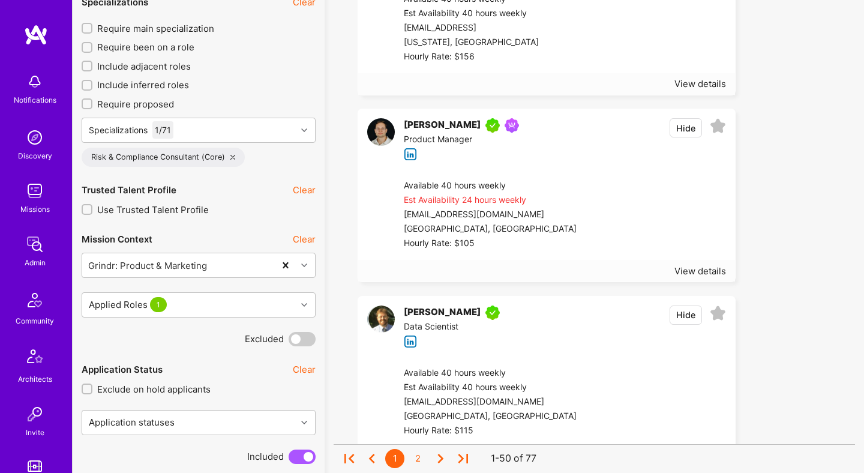
click at [230, 157] on icon at bounding box center [232, 157] width 5 height 5
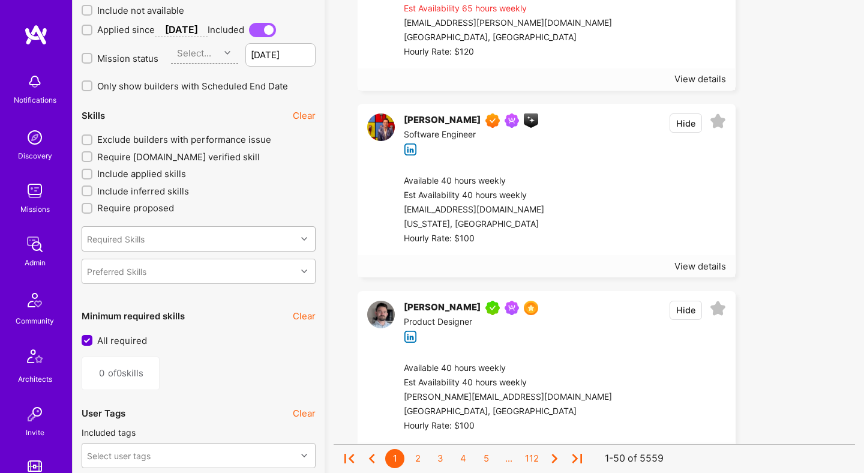
scroll to position [1549, 0]
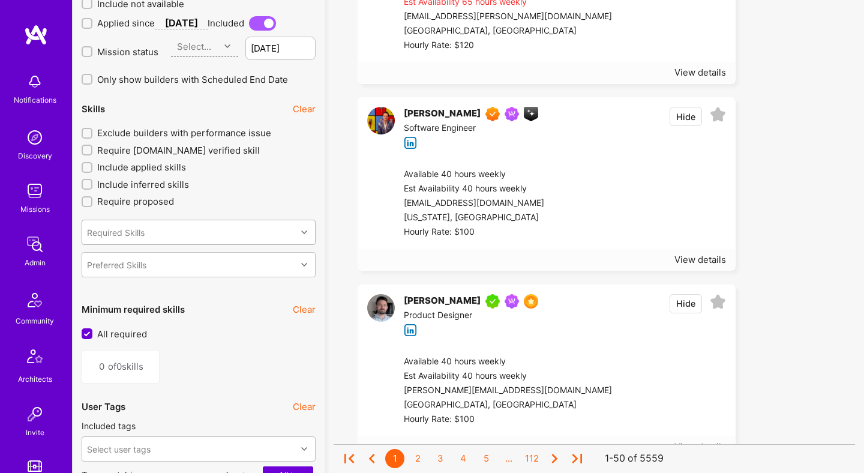
click at [194, 232] on div "Required Skills" at bounding box center [189, 232] width 214 height 24
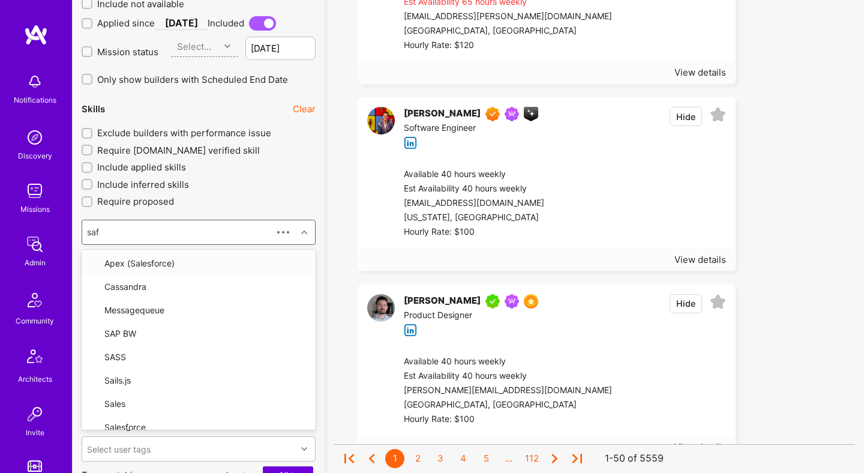
type input "safe"
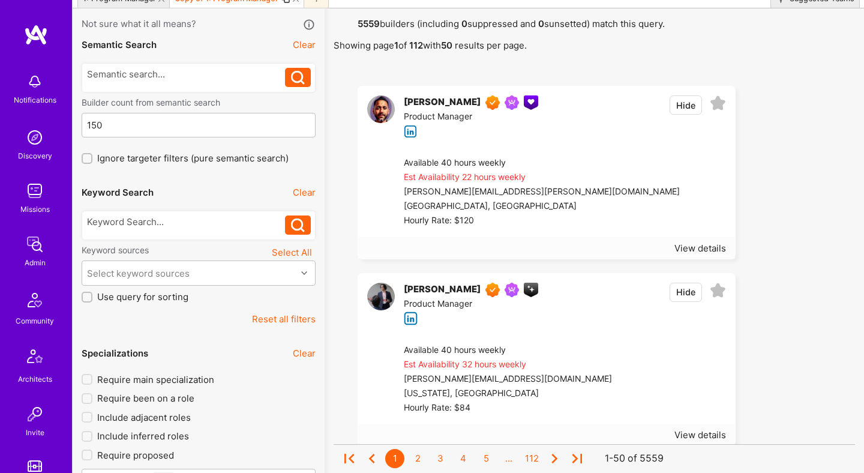
scroll to position [0, 0]
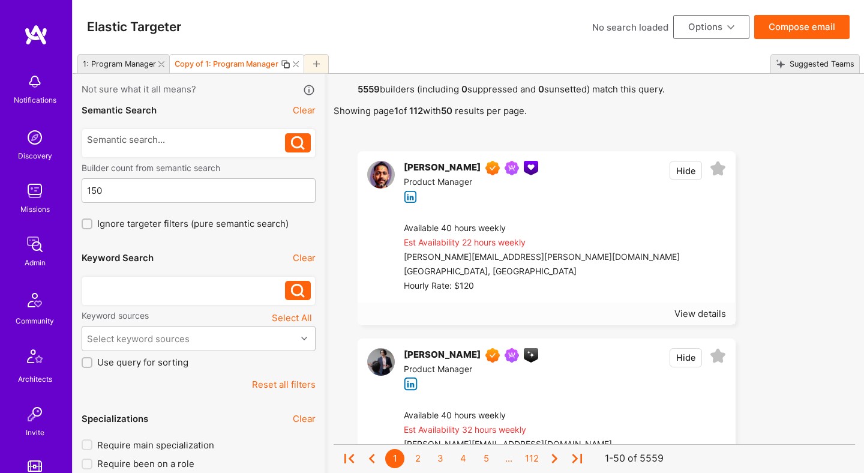
click at [196, 292] on div at bounding box center [186, 287] width 199 height 13
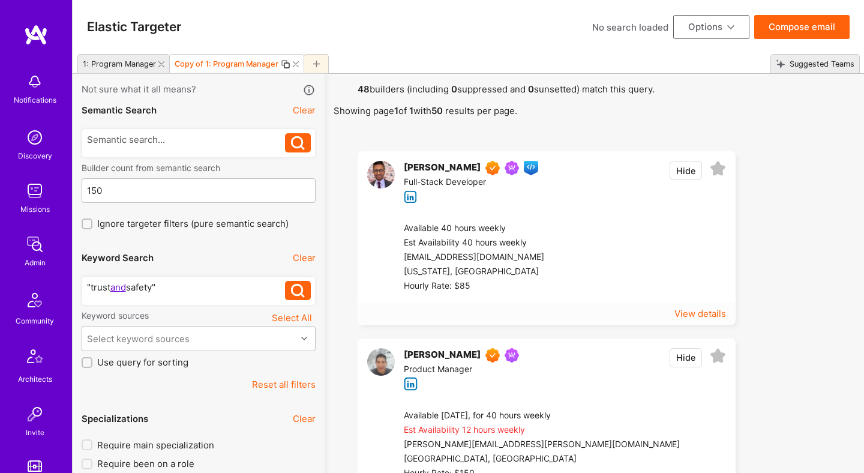
click at [695, 314] on div "View details" at bounding box center [700, 313] width 52 height 13
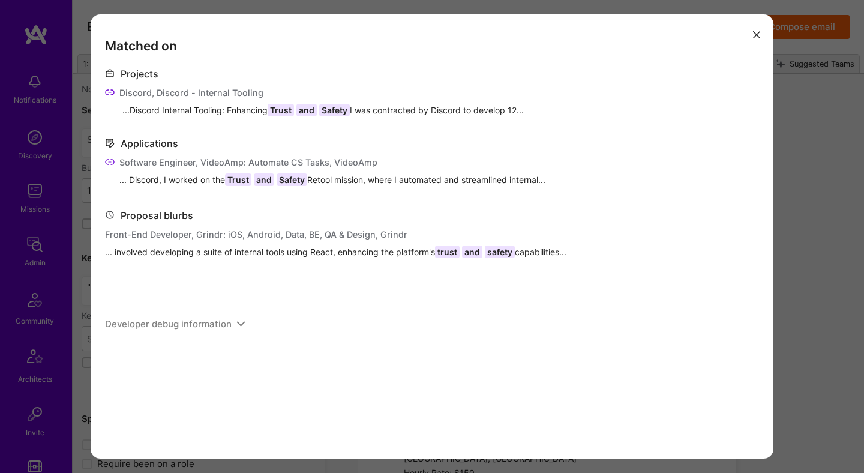
click at [797, 226] on div "Matched on Projects Discord, Discord - Internal Tooling ...Discord Internal Too…" at bounding box center [432, 236] width 864 height 473
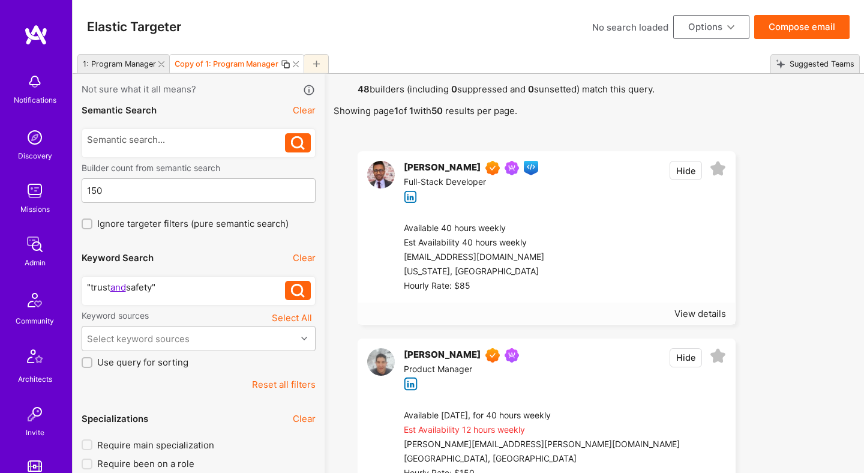
click at [187, 284] on div ""trust and safety"" at bounding box center [186, 287] width 199 height 13
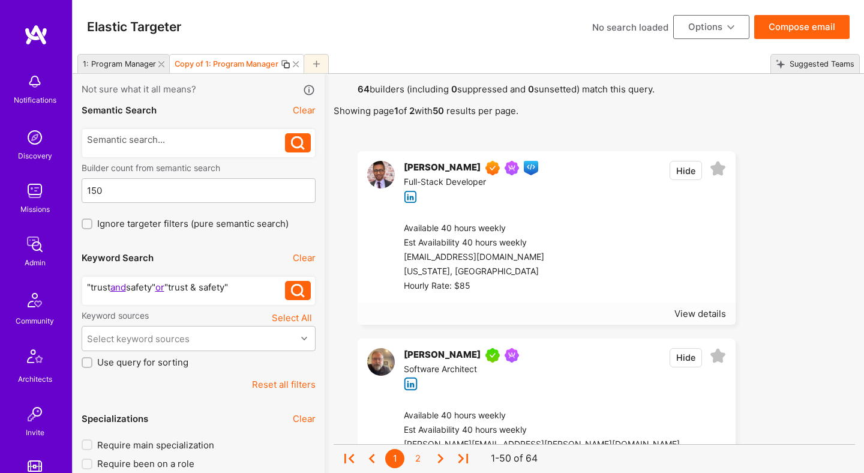
click at [794, 26] on button "Compose email" at bounding box center [801, 27] width 95 height 24
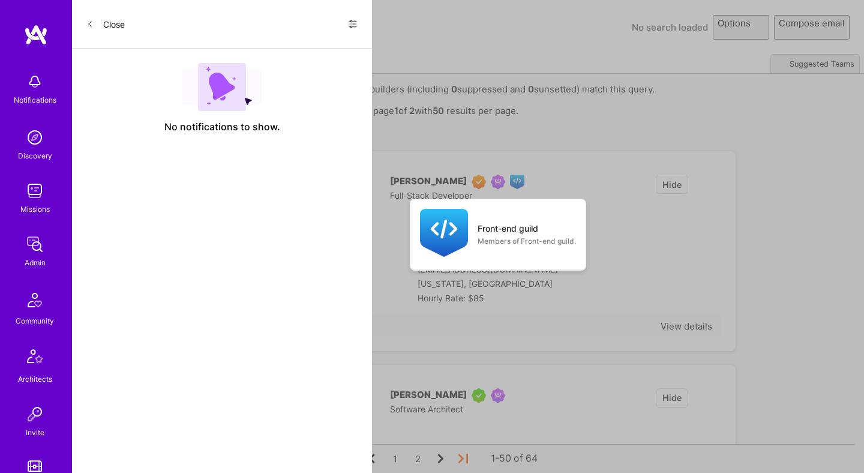
select select "rich-reachout"
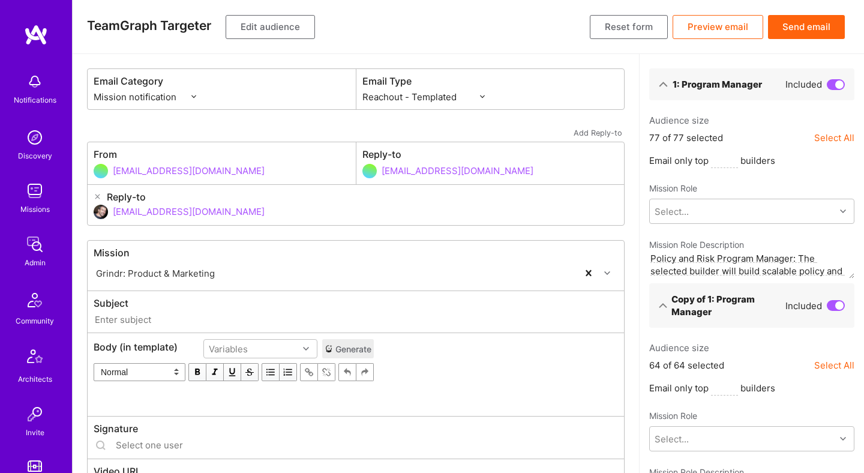
type input "A.Team // Grindr: Product & Marketing"
type input "dor@a.team"
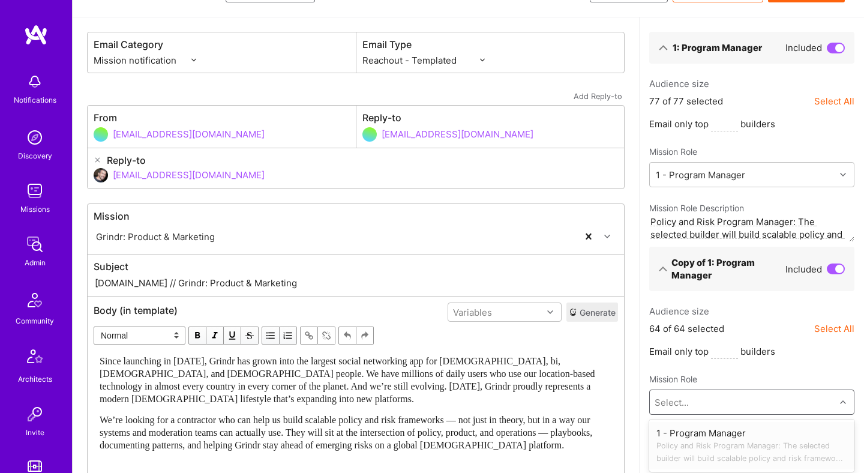
scroll to position [40, 0]
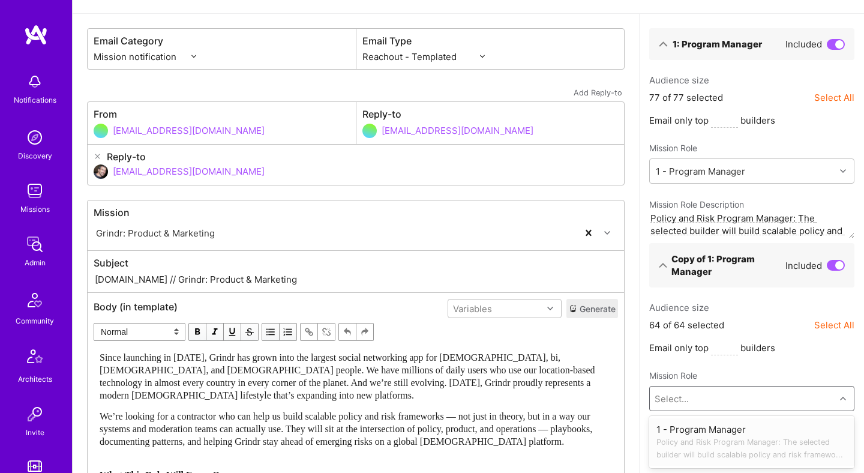
click at [731, 431] on div "1 - Program Manager Policy and Risk Program Manager: The selected builder will …" at bounding box center [751, 442] width 191 height 38
type textarea "Policy and Risk Program Manager: The selected builder will build scalable polic…"
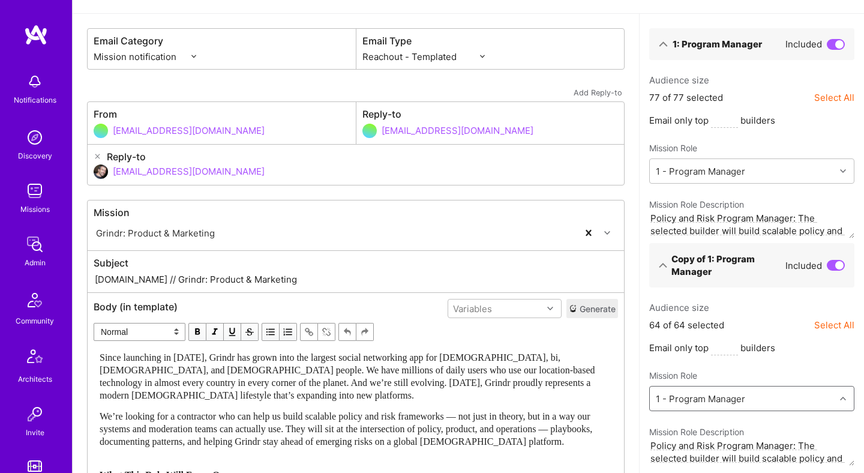
click at [227, 280] on input "A.Team // Grindr: Product & Marketing" at bounding box center [356, 279] width 524 height 14
paste input "Policy and Risk Program Manager"
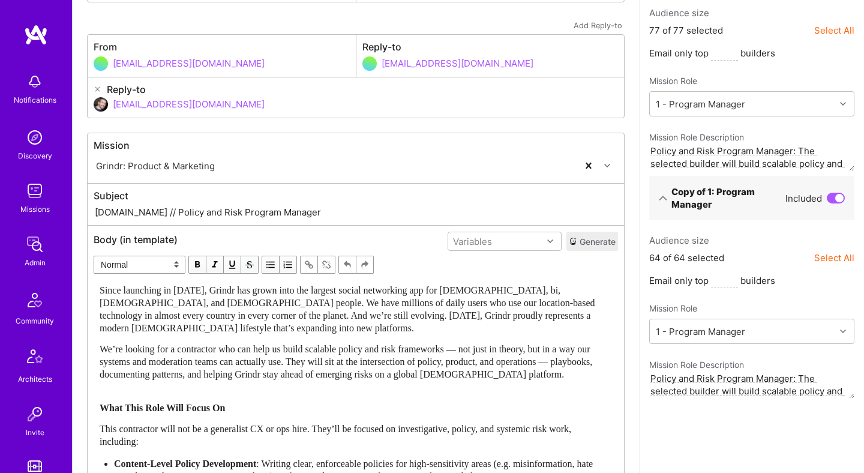
scroll to position [173, 0]
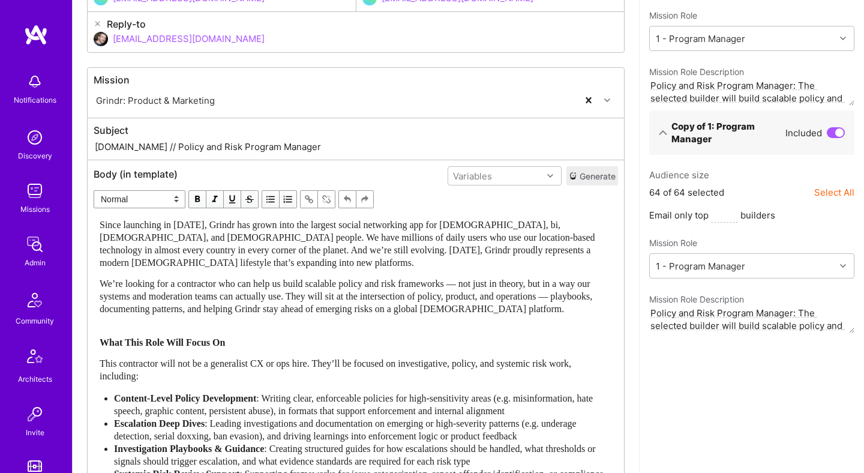
click at [304, 315] on div "We’re looking for a contractor who can help us build scalable policy and risk f…" at bounding box center [356, 296] width 512 height 38
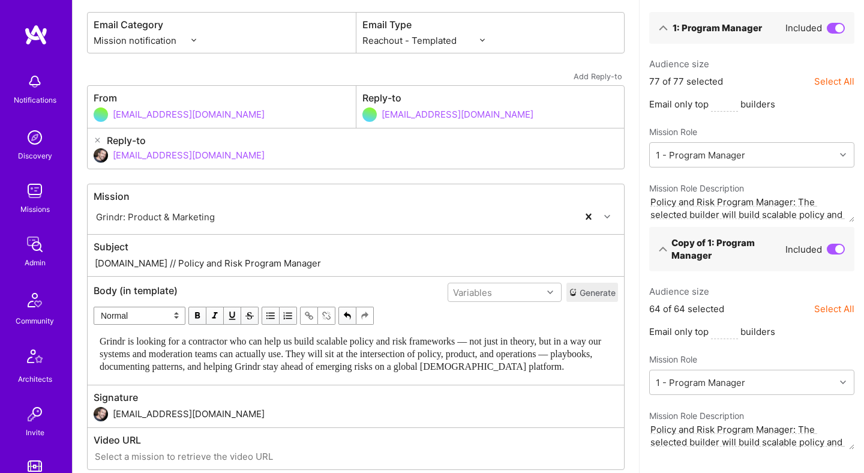
click at [345, 262] on input "A.Team // Policy and Risk Program Manager" at bounding box center [356, 263] width 524 height 14
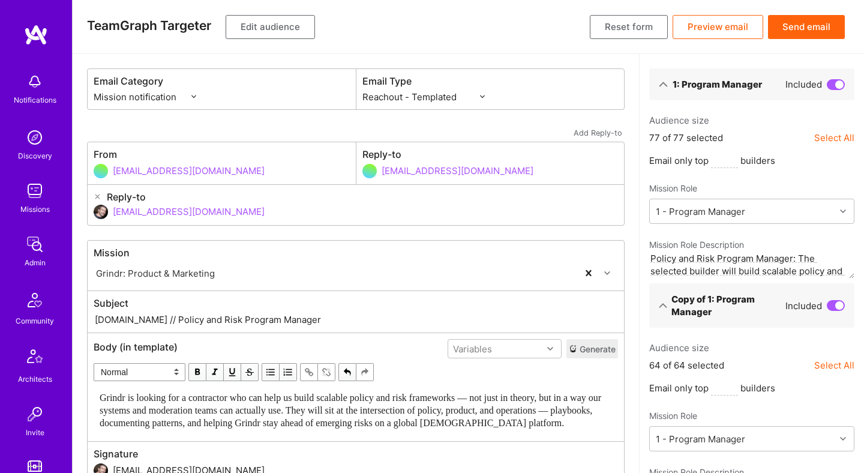
type input "A.Team // Policy and Risk Program Manager"
click at [800, 28] on button "Send email" at bounding box center [806, 27] width 77 height 24
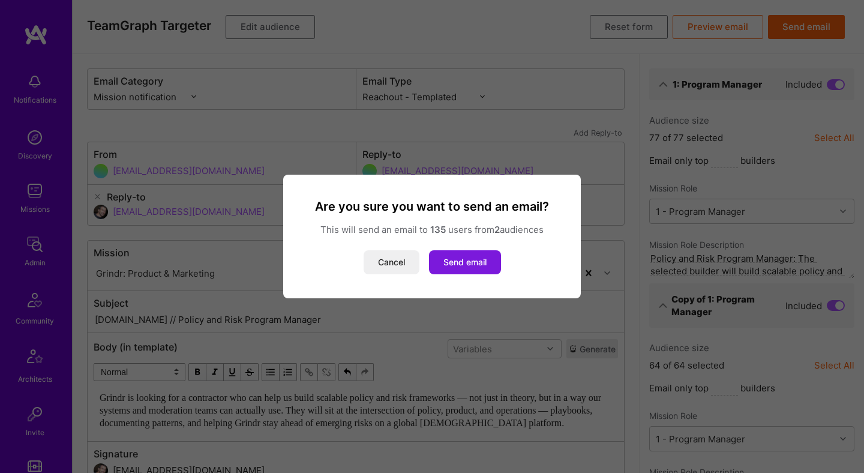
click at [459, 268] on button "Send email" at bounding box center [465, 262] width 72 height 24
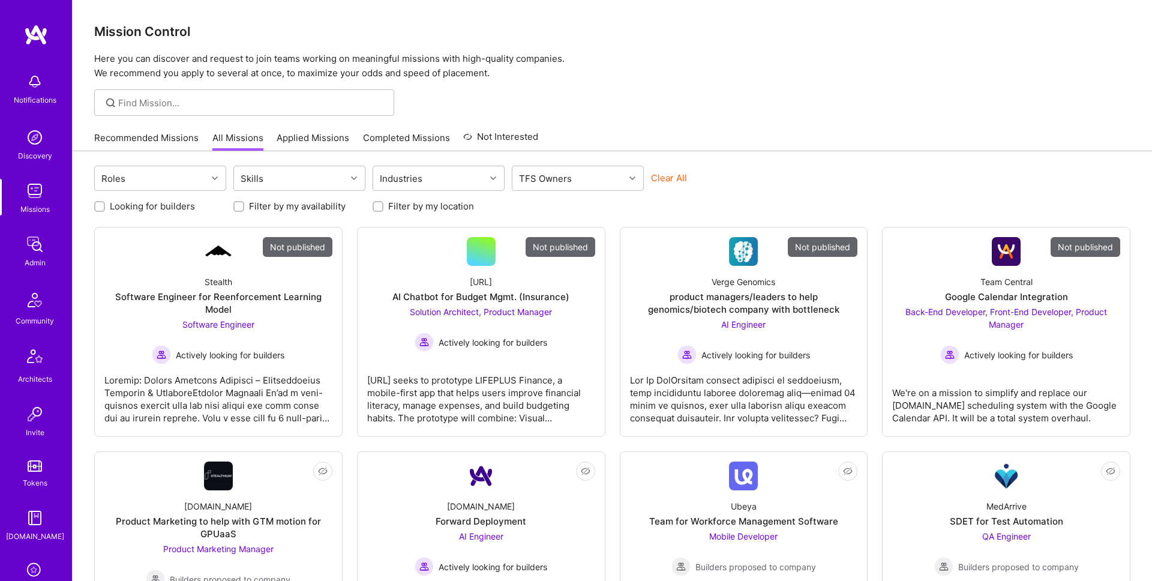
click at [782, 173] on div "Clear All" at bounding box center [717, 183] width 132 height 22
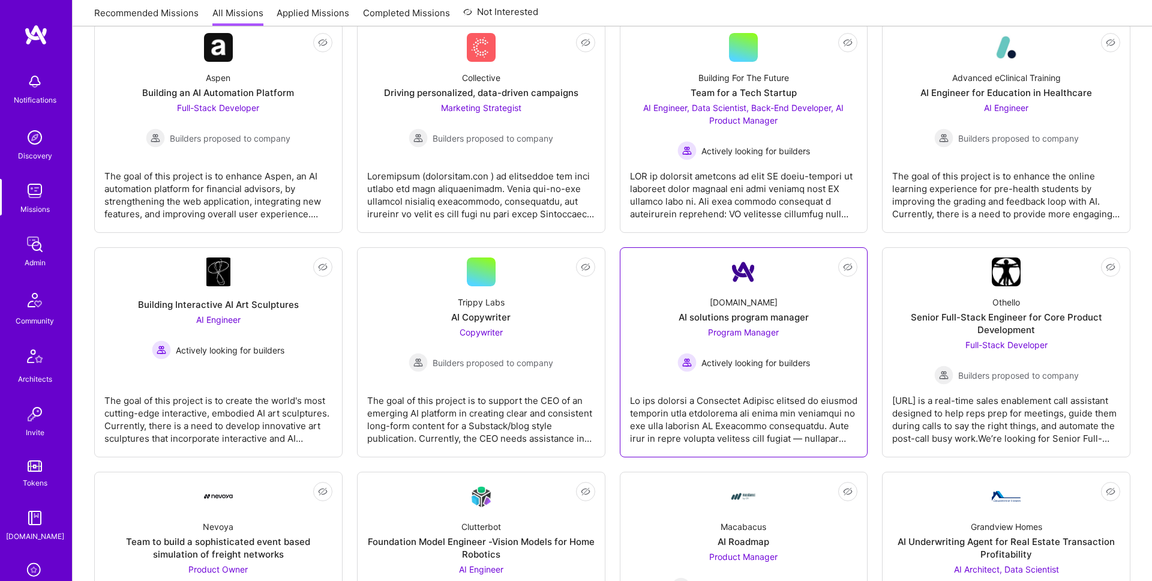
scroll to position [656, 0]
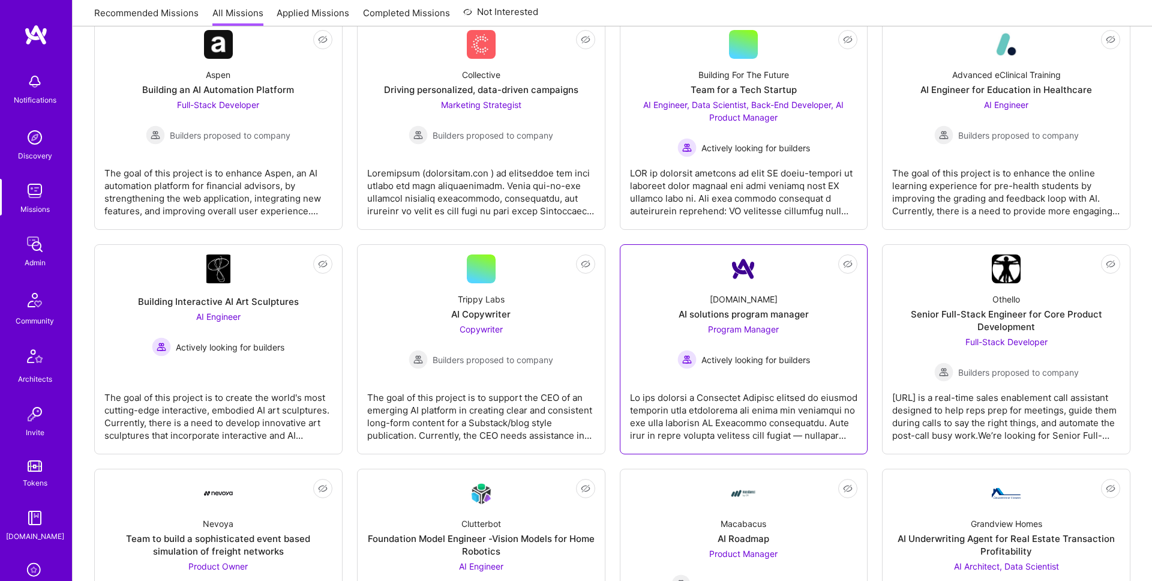
click at [698, 316] on div "AI solutions program manager" at bounding box center [743, 314] width 130 height 13
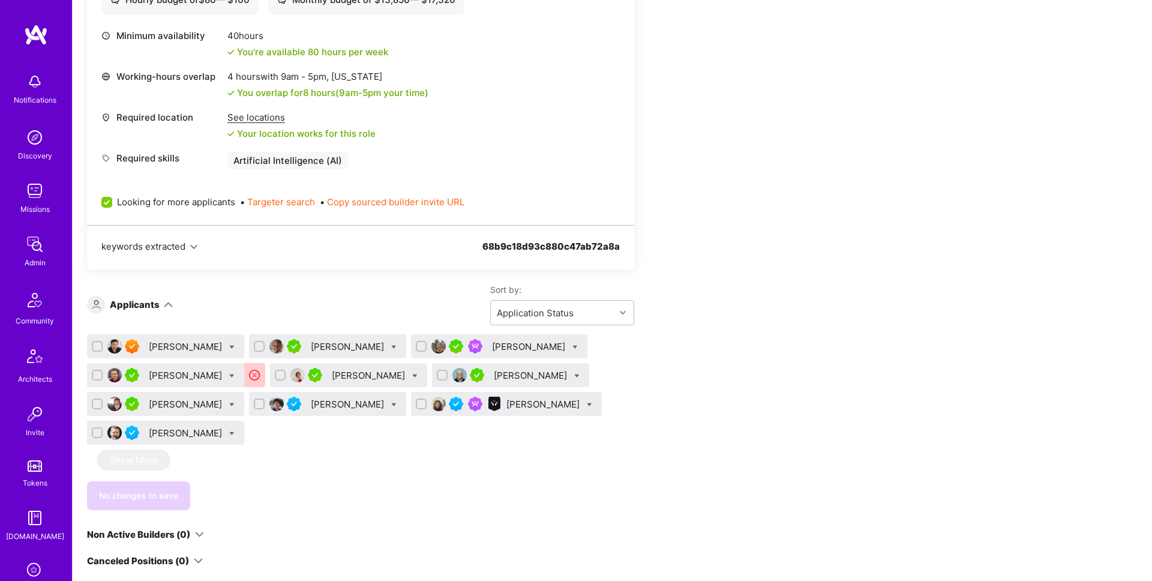
scroll to position [521, 0]
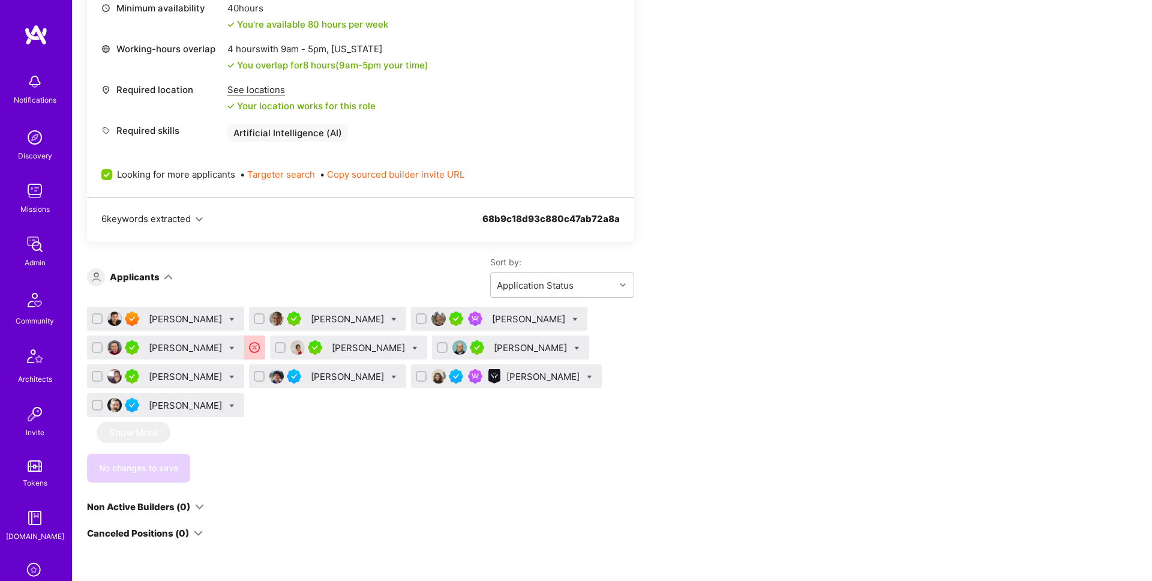
click at [347, 347] on div "Caroline Amado" at bounding box center [370, 347] width 76 height 13
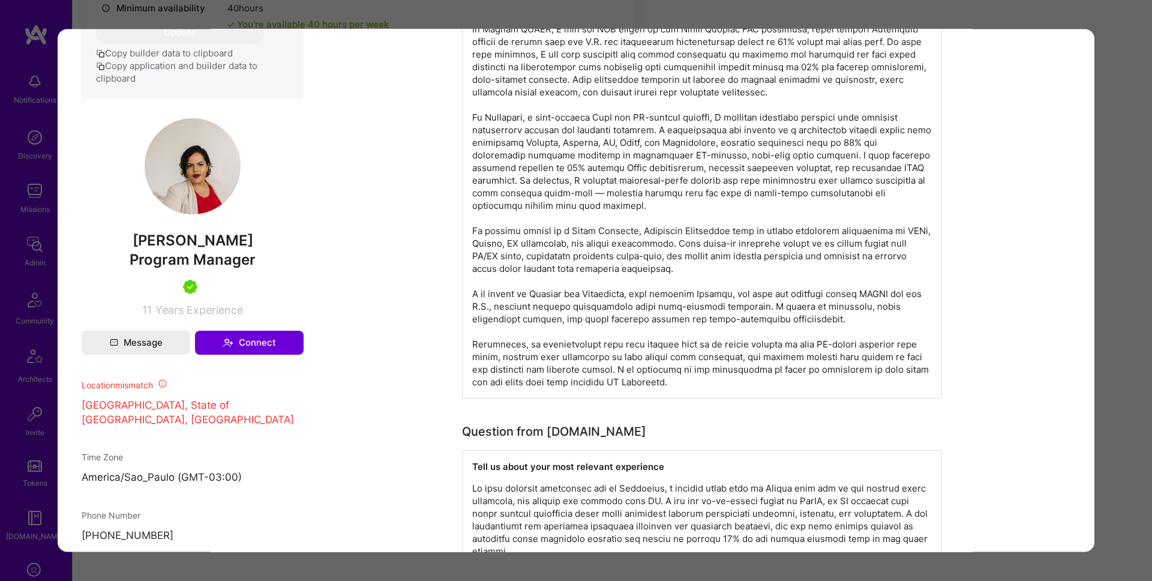
scroll to position [717, 0]
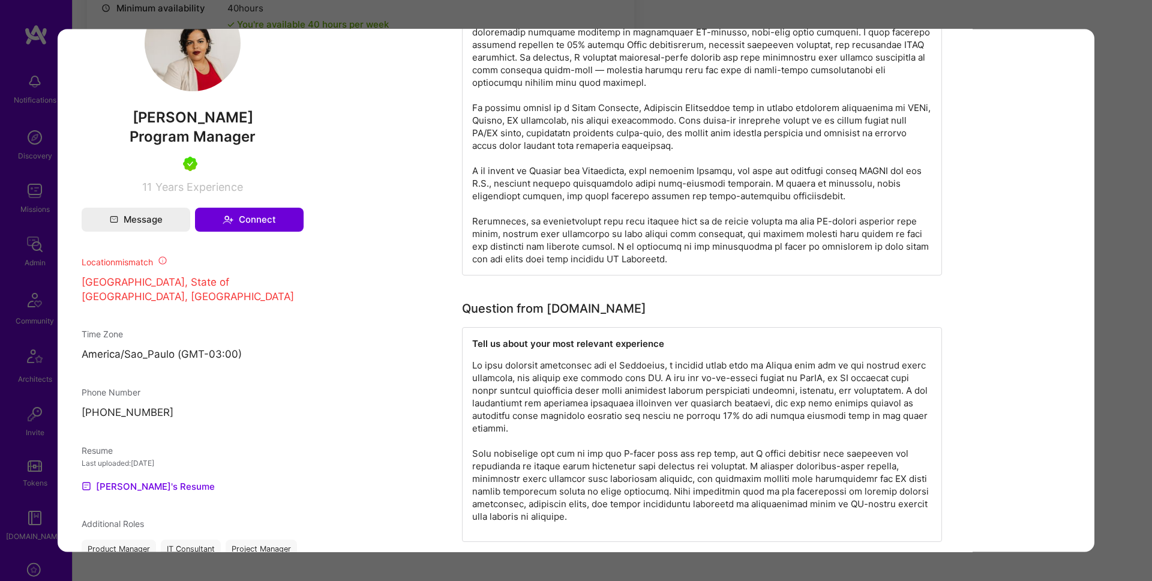
click at [1119, 302] on div "Application 5 of 10 Builder Missing Requirements Required Location See location…" at bounding box center [576, 290] width 1152 height 581
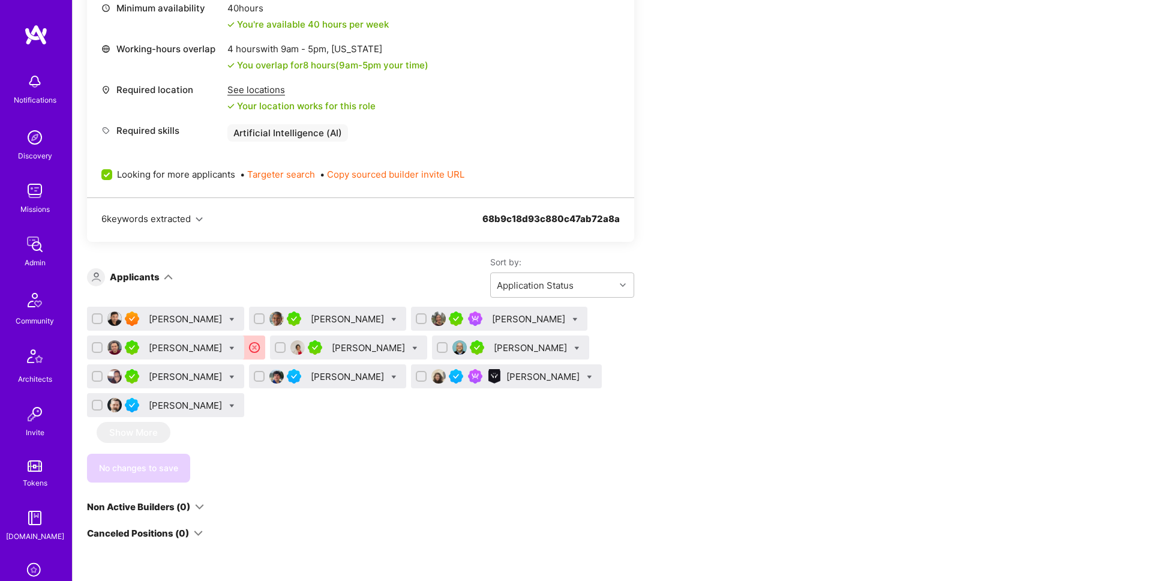
click at [171, 380] on div "Geri Barrison" at bounding box center [187, 376] width 76 height 13
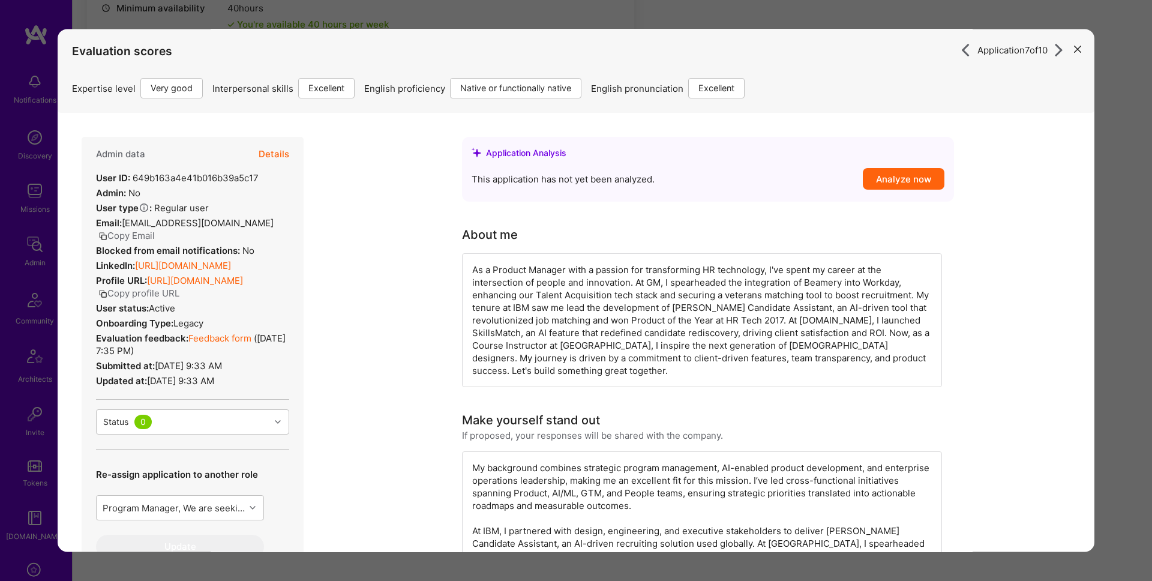
drag, startPoint x: 645, startPoint y: 17, endPoint x: 607, endPoint y: 14, distance: 38.0
click at [644, 17] on div "Application 7 of 10 Evaluation scores Expertise level Very good Interpersonal s…" at bounding box center [576, 290] width 1152 height 581
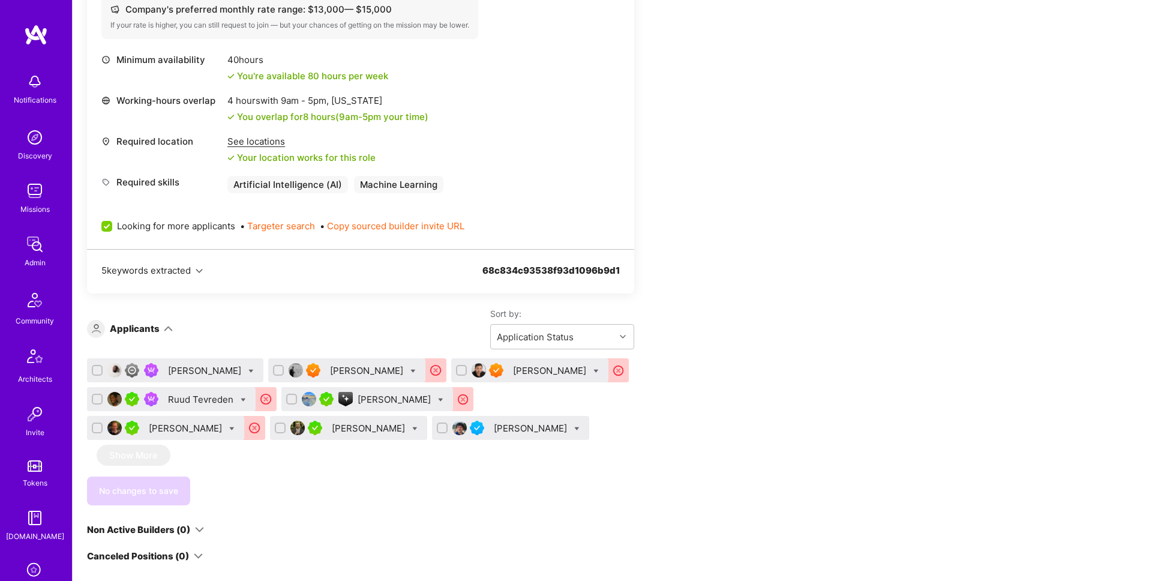
scroll to position [685, 0]
